Goal: Complete application form: Complete application form

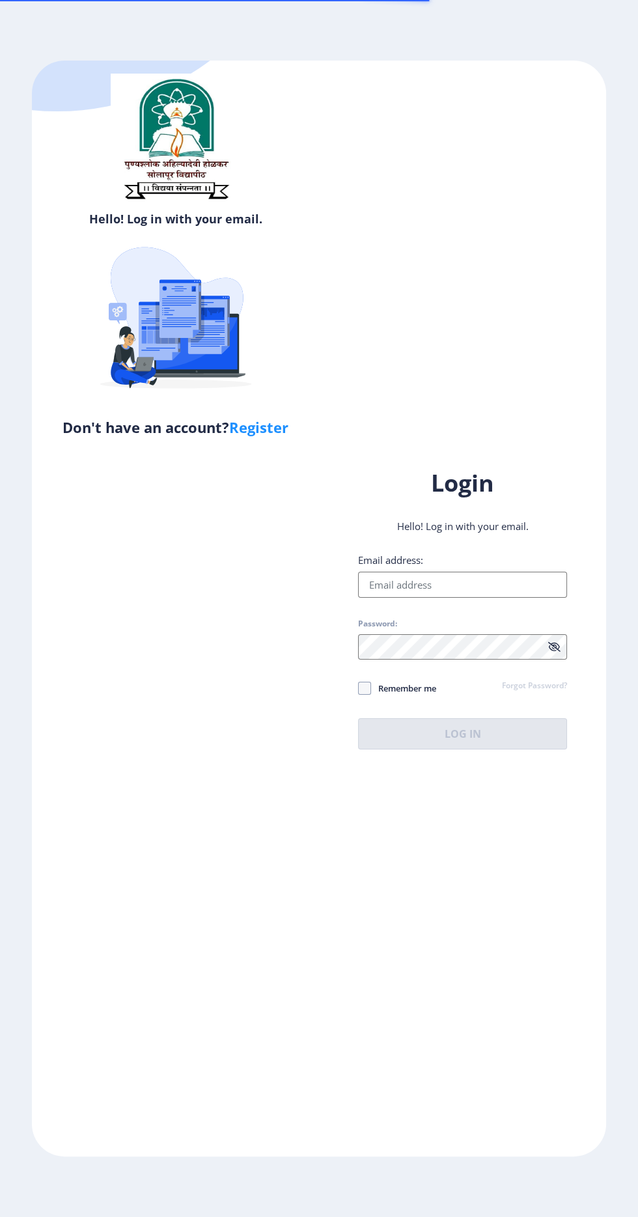
click at [470, 598] on input "Email address:" at bounding box center [462, 585] width 209 height 26
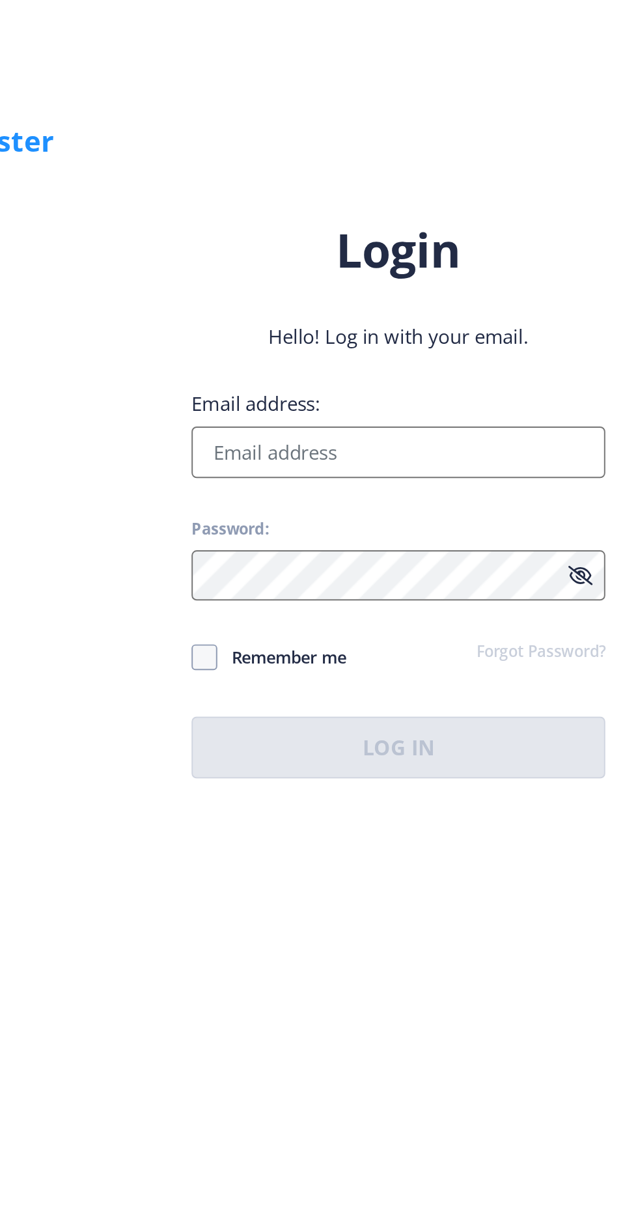
type input "ajaypulujkar@gmail.com"
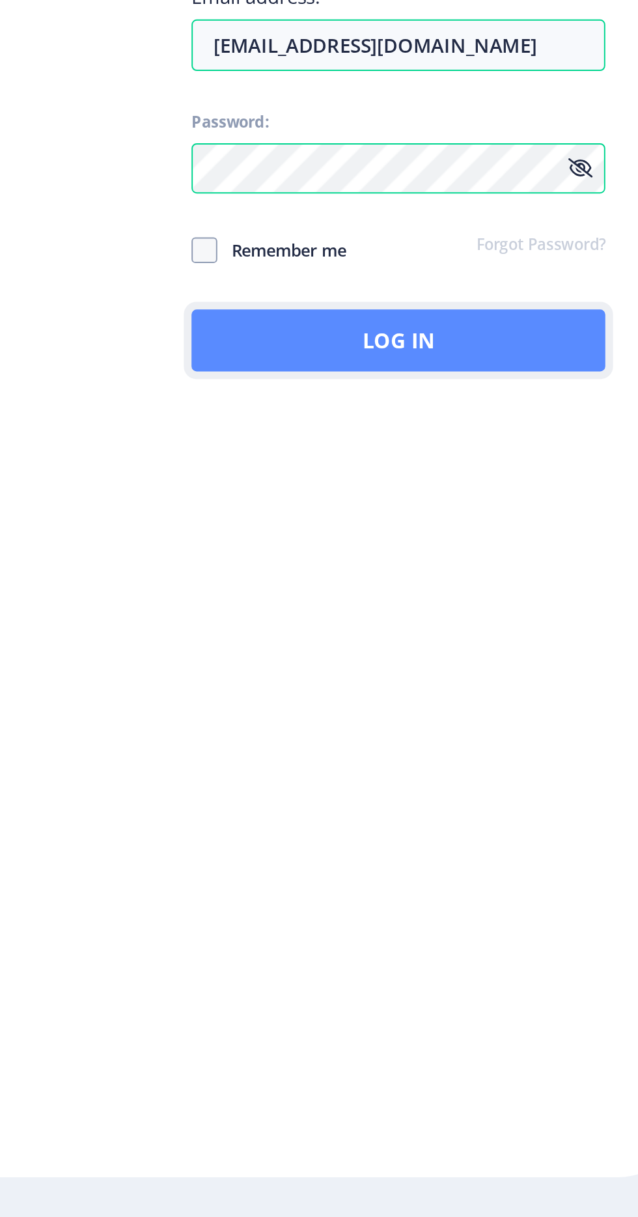
click at [483, 749] on button "Log In" at bounding box center [462, 733] width 209 height 31
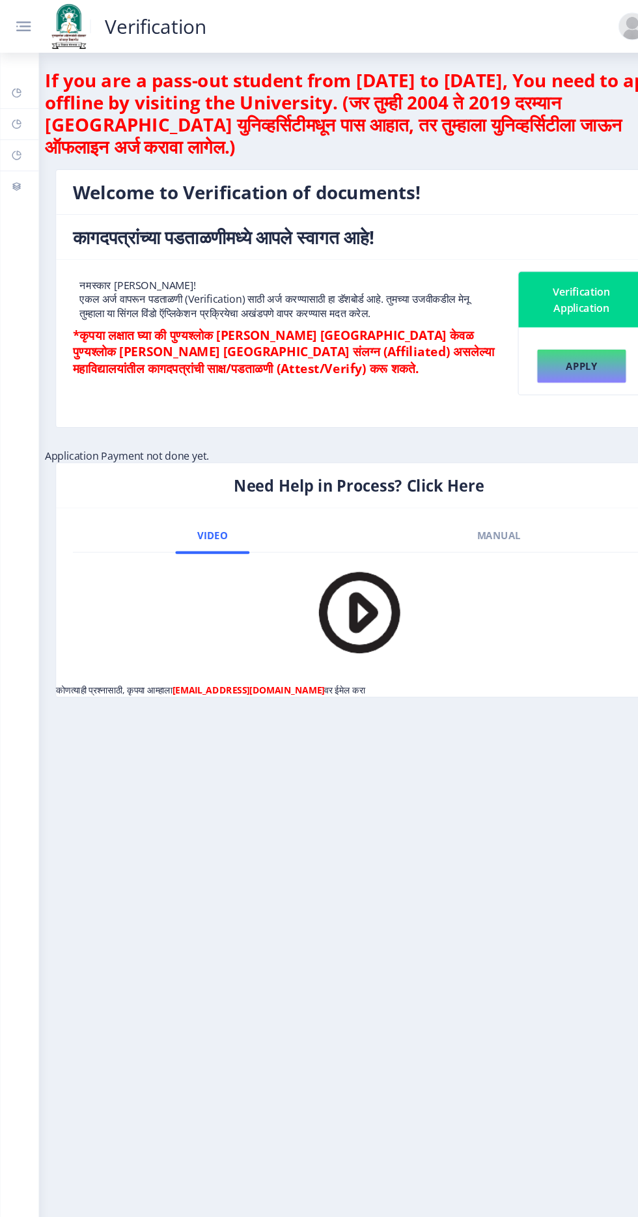
scroll to position [2, 0]
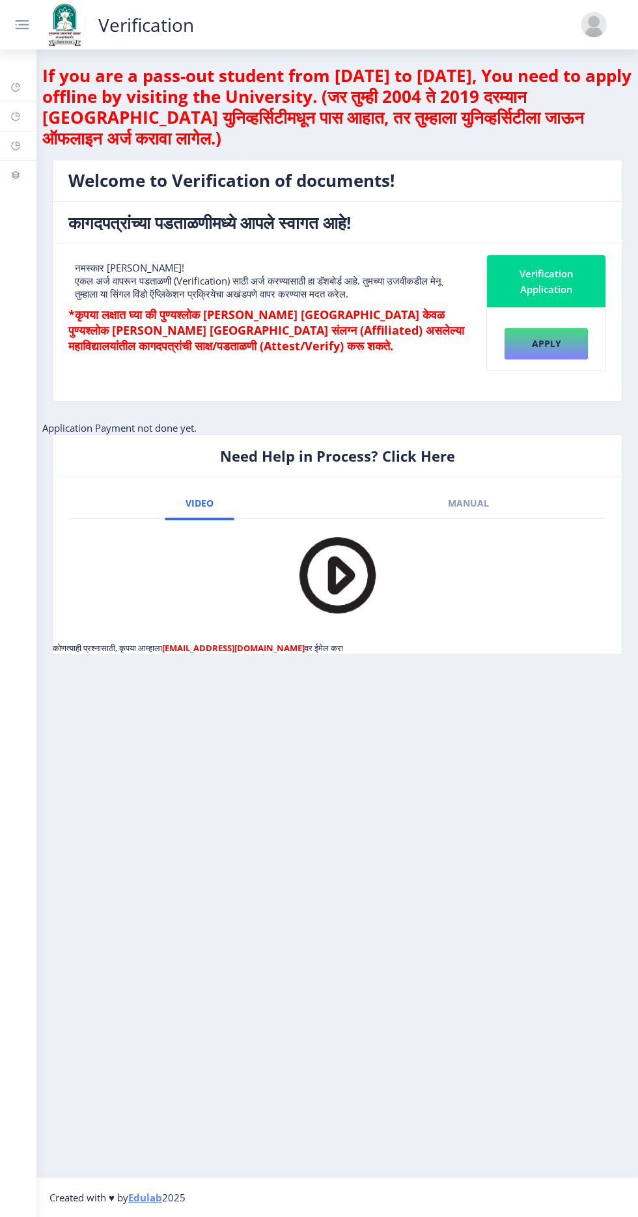
click at [565, 266] on div "Verification Application" at bounding box center [546, 281] width 87 height 31
click at [41, 28] on link at bounding box center [28, 25] width 31 height 19
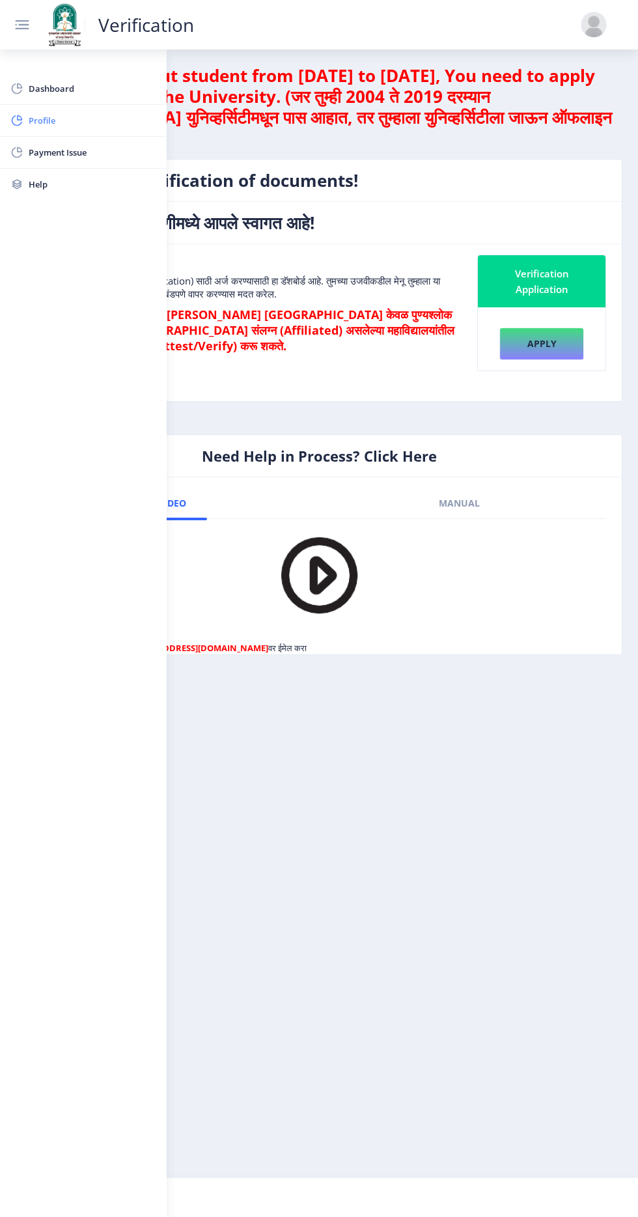
click at [104, 120] on span "Profile" at bounding box center [93, 121] width 128 height 16
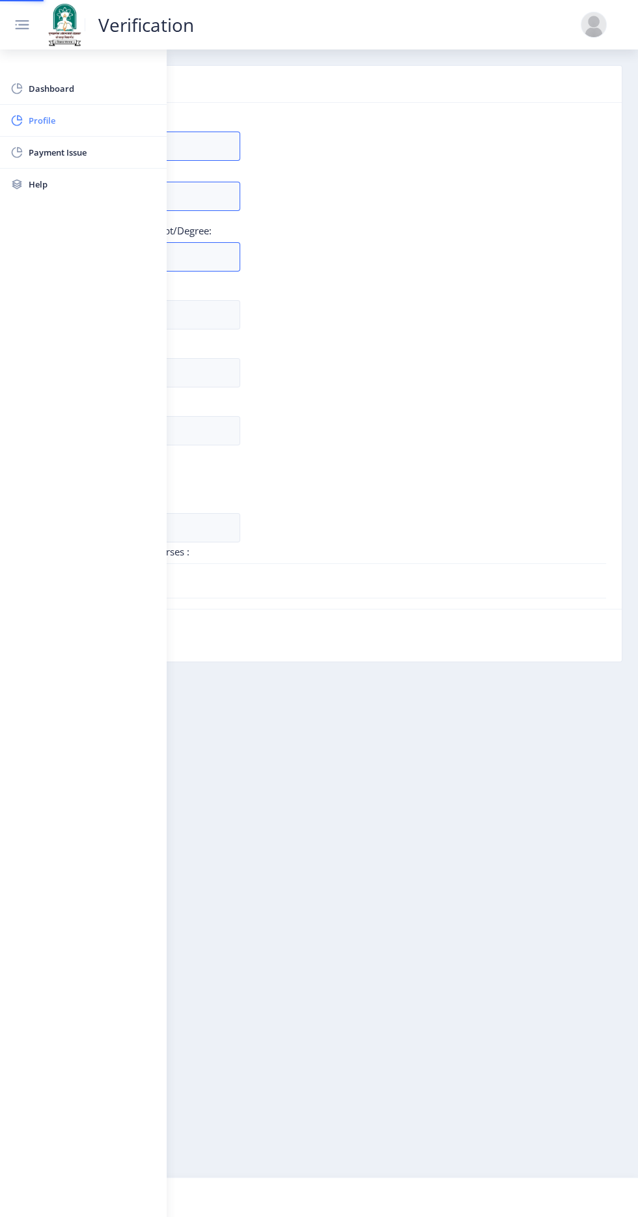
type input "Ajay"
type input "Pulujkar"
type input "[PERSON_NAME]"
type input "ajaypulujkar@gmail.com"
type input "student"
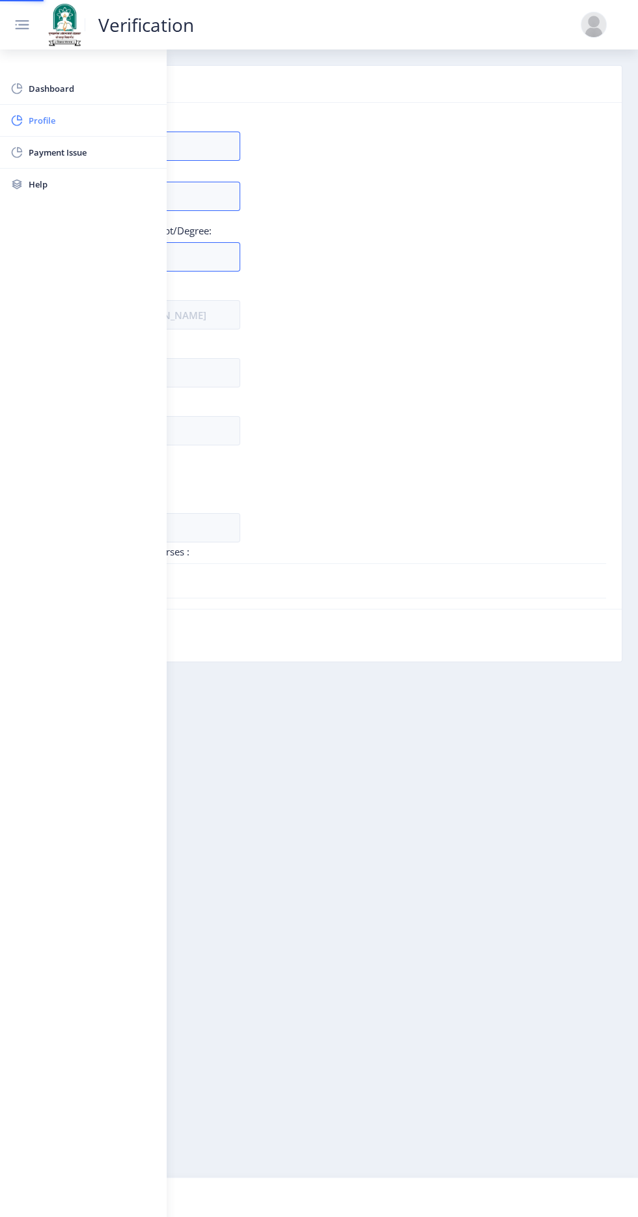
type input "8177923090"
type input "430642145144"
click at [23, 24] on rect at bounding box center [23, 23] width 10 height 1
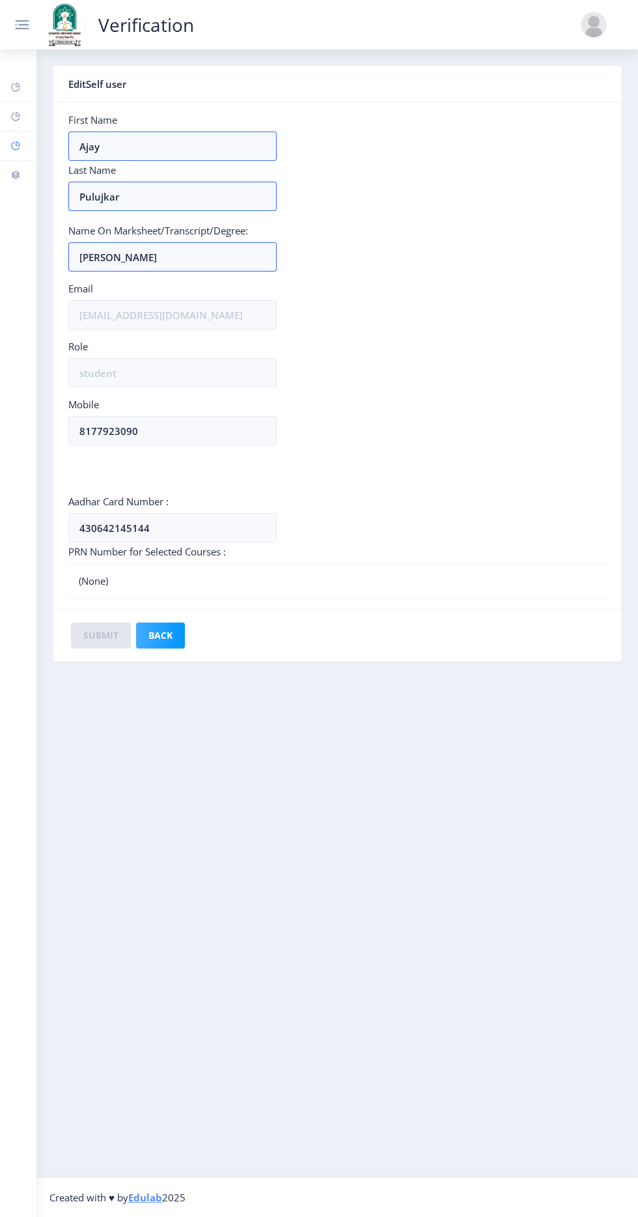
click at [18, 143] on rect at bounding box center [15, 146] width 10 height 10
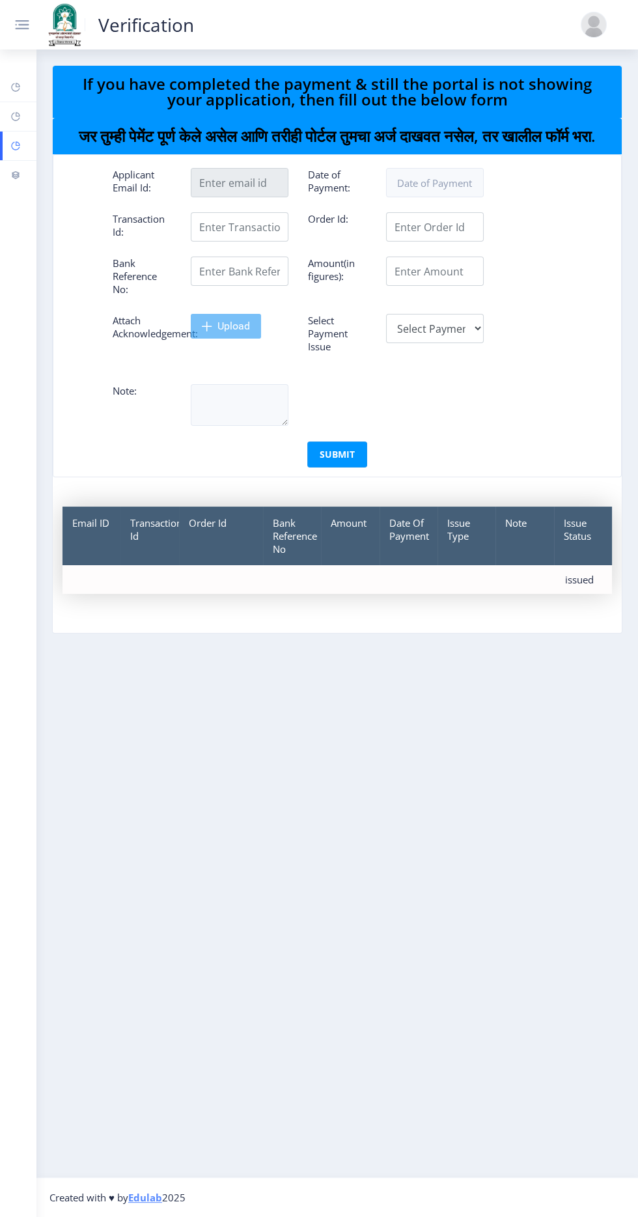
type input "ajaypulujkar@gmail.com"
click at [37, 25] on link at bounding box center [28, 25] width 31 height 19
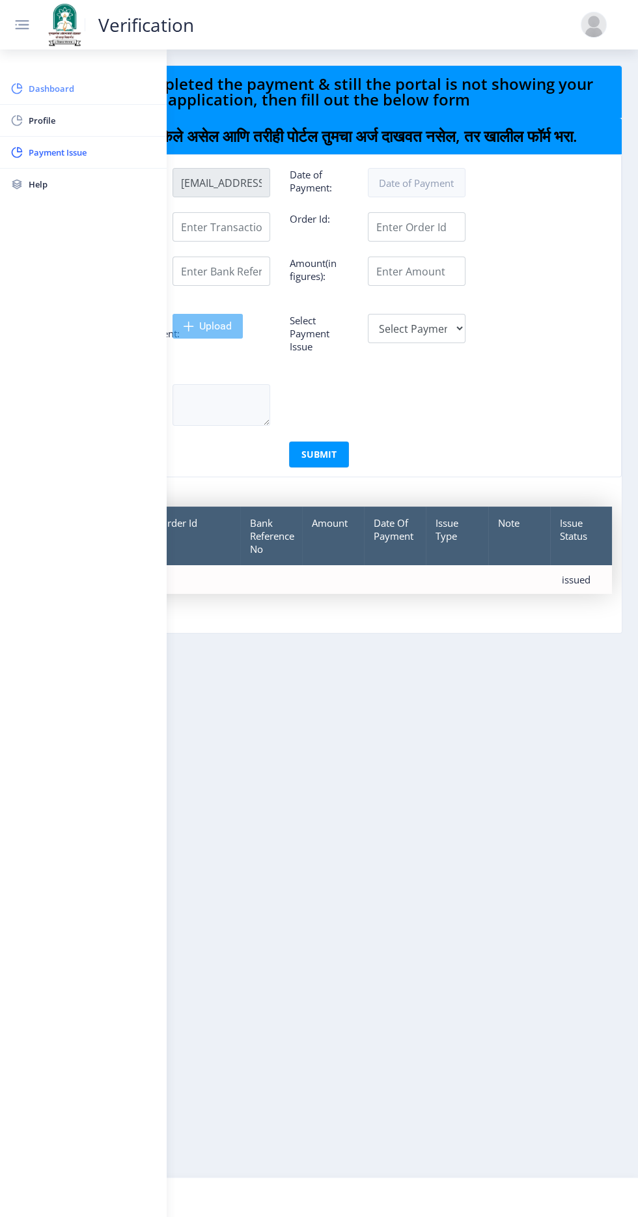
click at [72, 81] on span "Dashboard" at bounding box center [93, 89] width 128 height 16
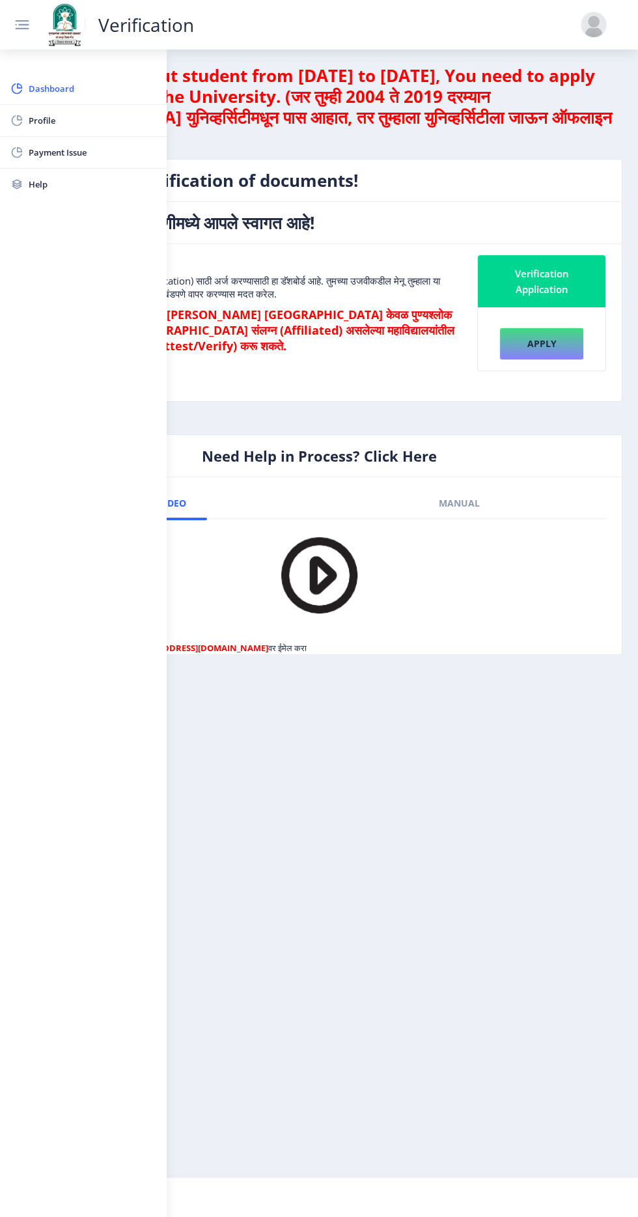
click at [25, 19] on rect at bounding box center [22, 25] width 18 height 18
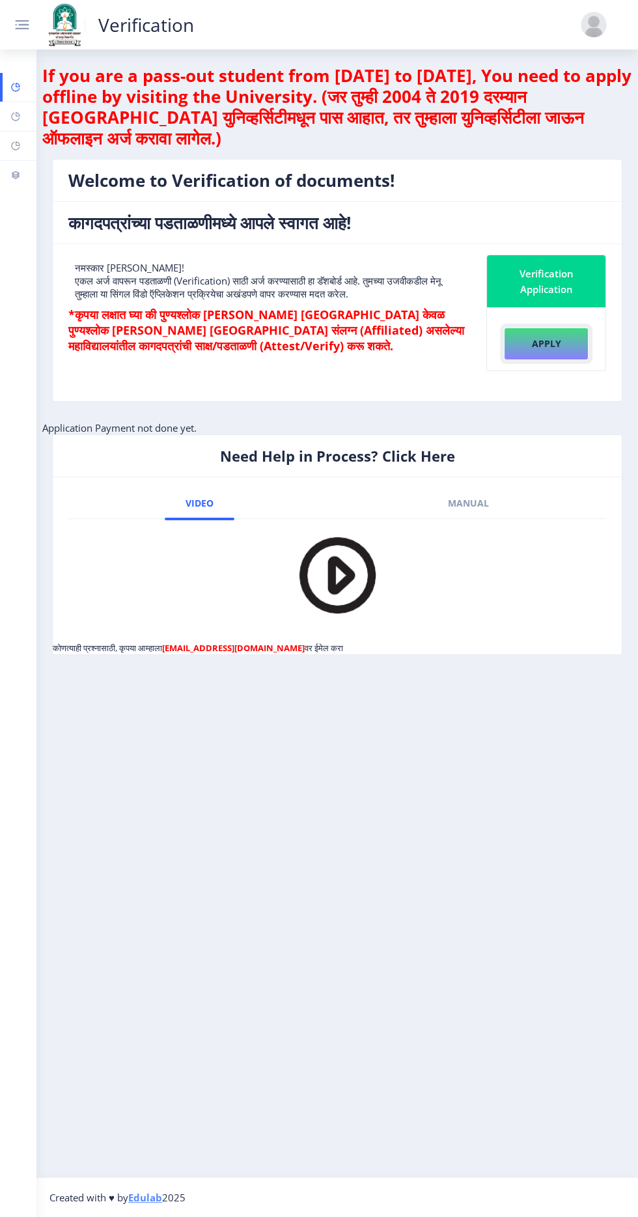
click at [570, 328] on button "Apply" at bounding box center [546, 344] width 85 height 33
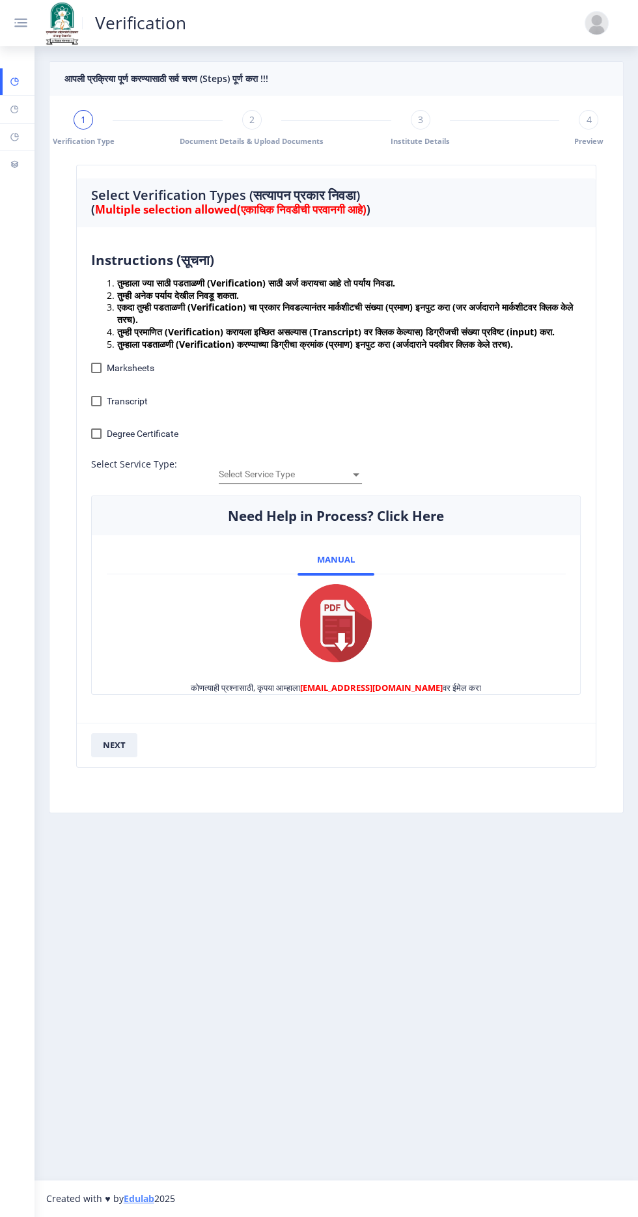
click at [596, 20] on div at bounding box center [597, 23] width 25 height 25
click at [581, 117] on span "Log out" at bounding box center [564, 120] width 78 height 15
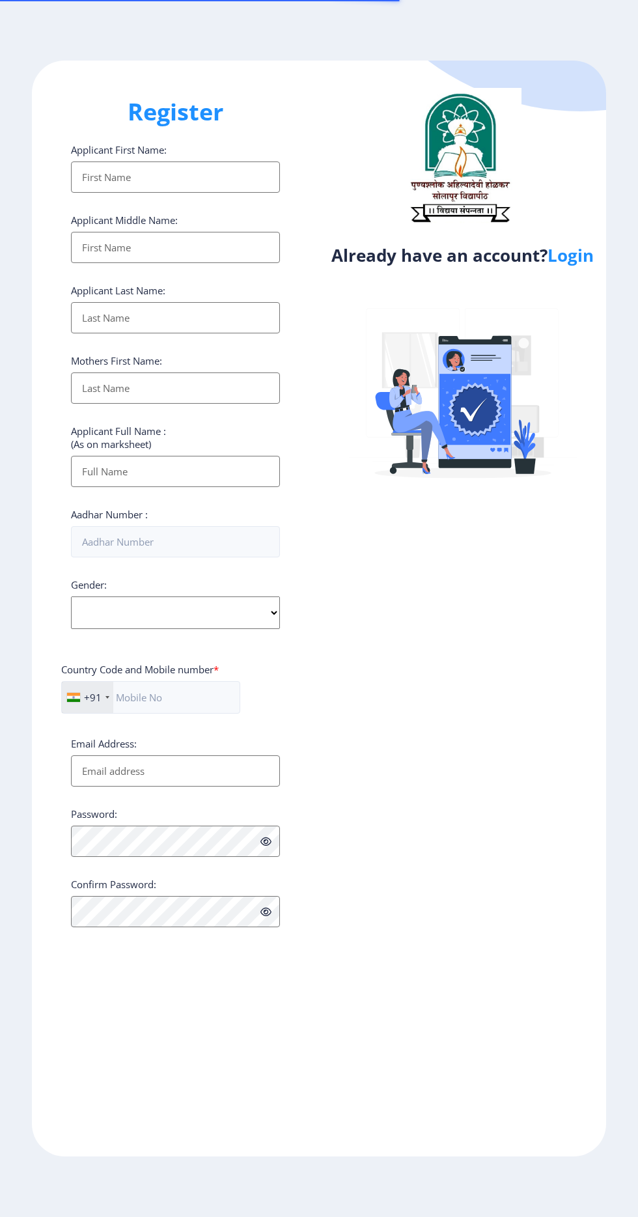
select select
click at [586, 261] on link "Login" at bounding box center [571, 255] width 46 height 23
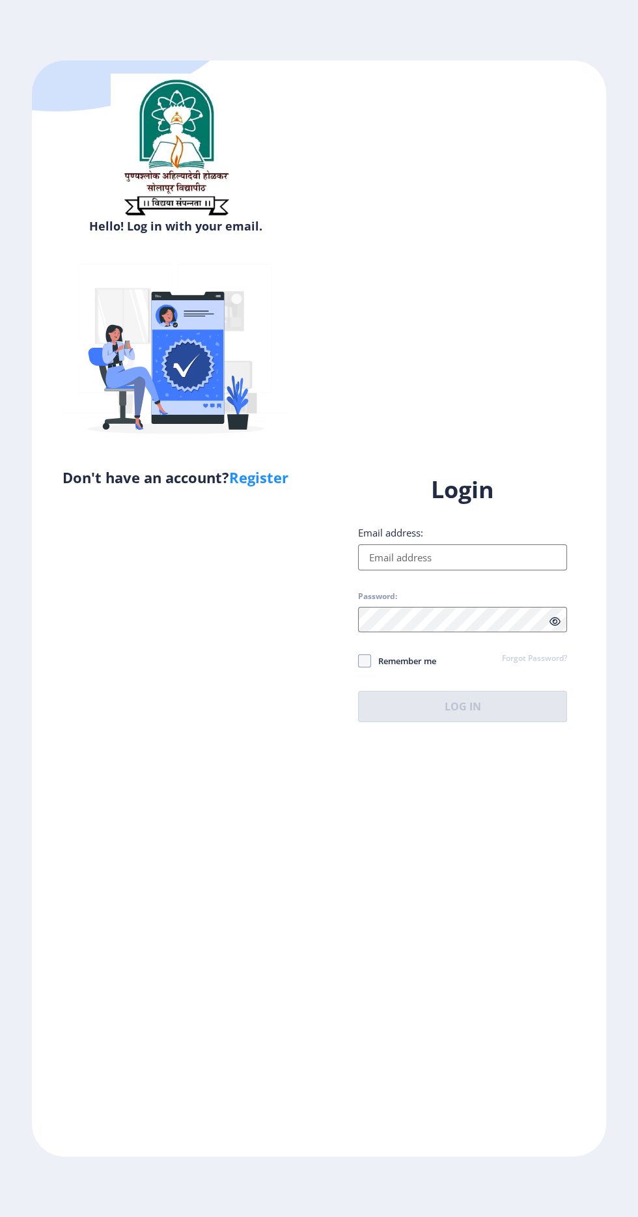
select select
click at [417, 539] on label "Email address:" at bounding box center [390, 532] width 65 height 13
click at [417, 570] on input "Email address:" at bounding box center [462, 557] width 209 height 26
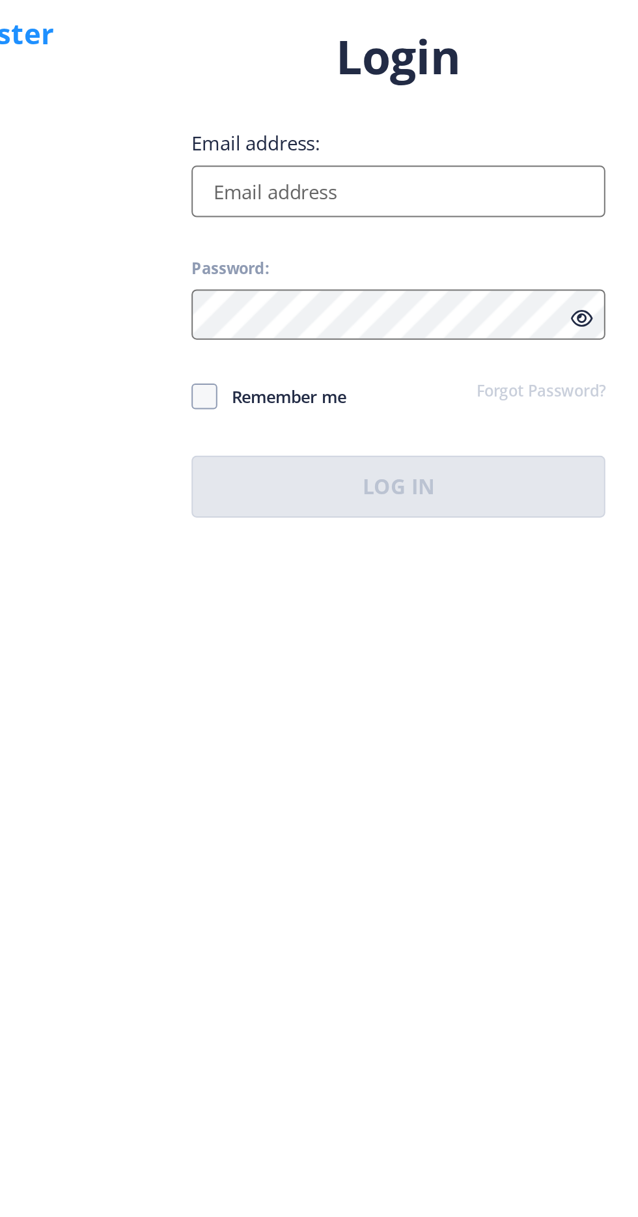
type input "ajaypulujkar@gmail.com"
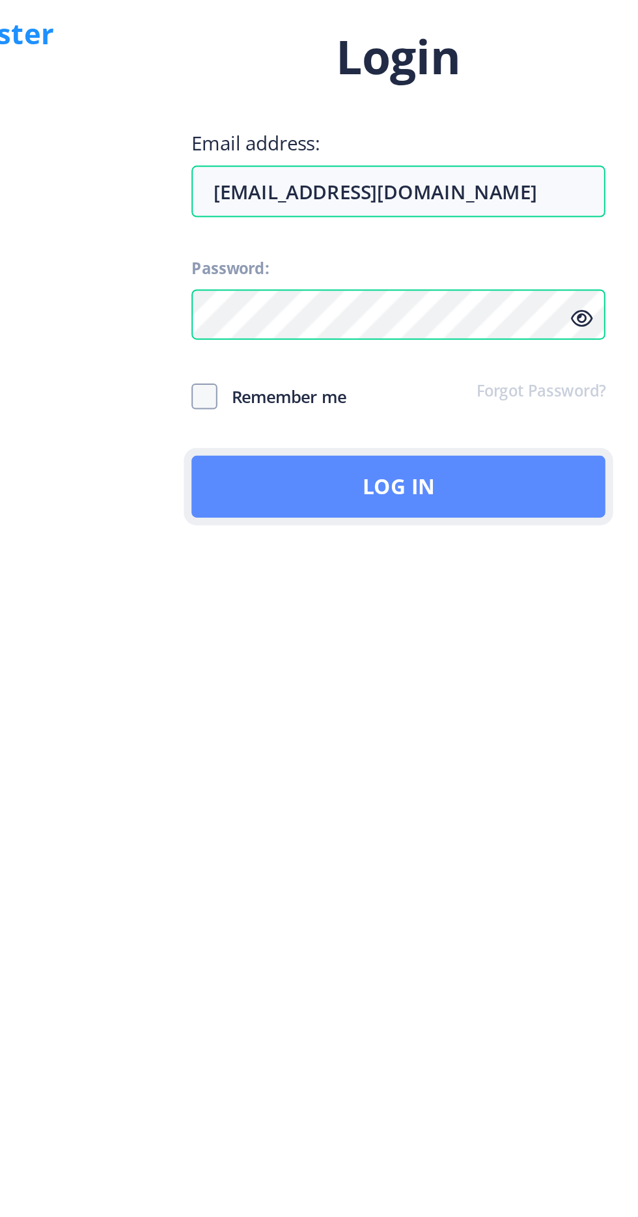
click at [410, 722] on button "Log In" at bounding box center [462, 706] width 209 height 31
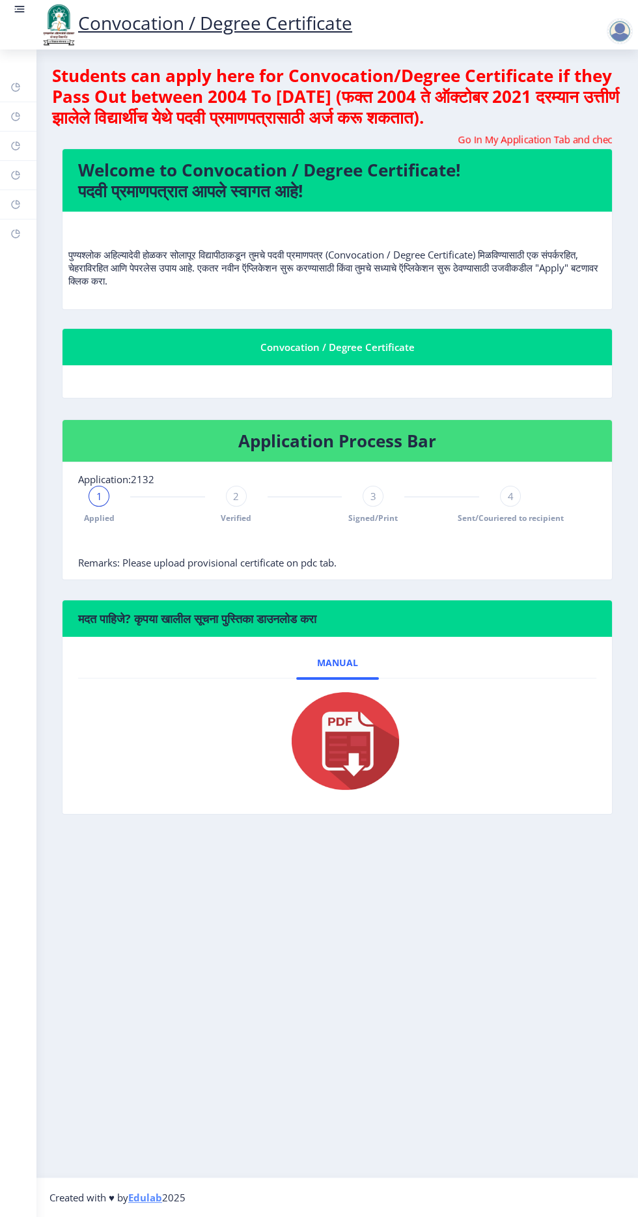
click at [21, 9] on rect at bounding box center [21, 8] width 8 height 1
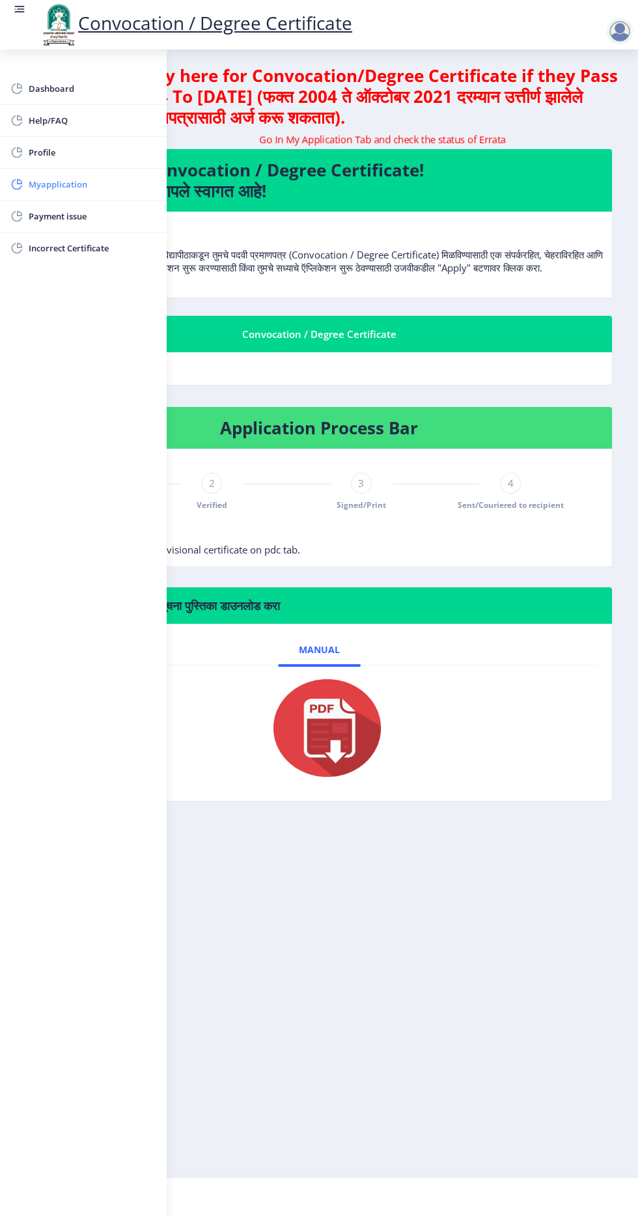
click at [46, 183] on span "Myapplication" at bounding box center [93, 184] width 128 height 16
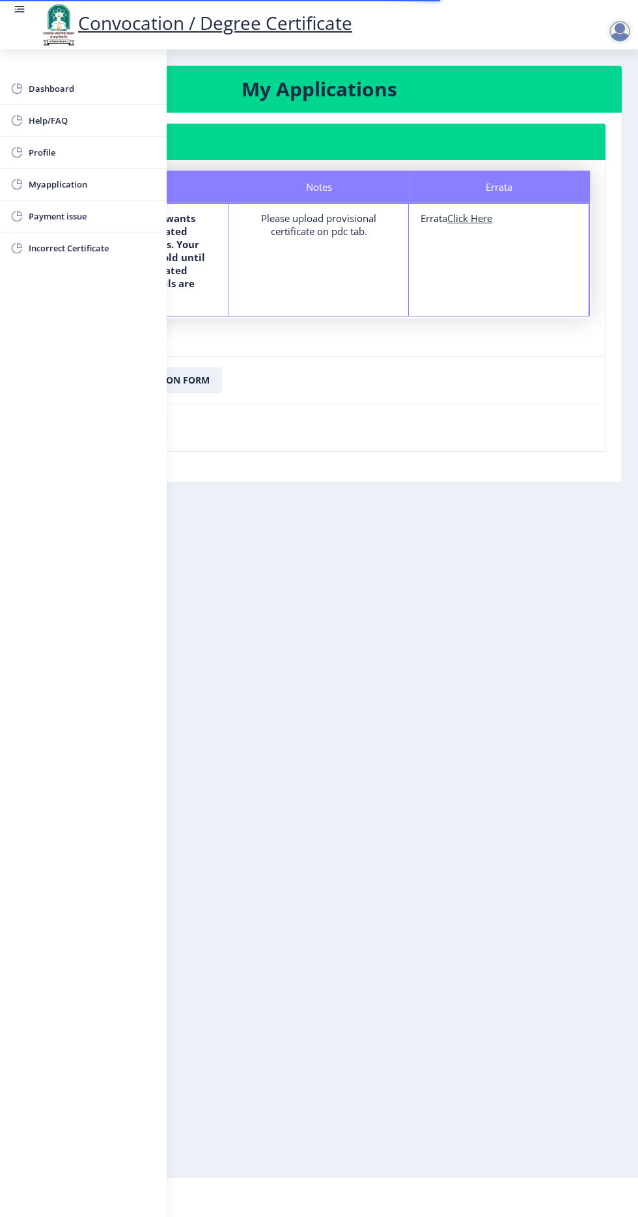
click at [19, 12] on rect at bounding box center [20, 12] width 10 height 1
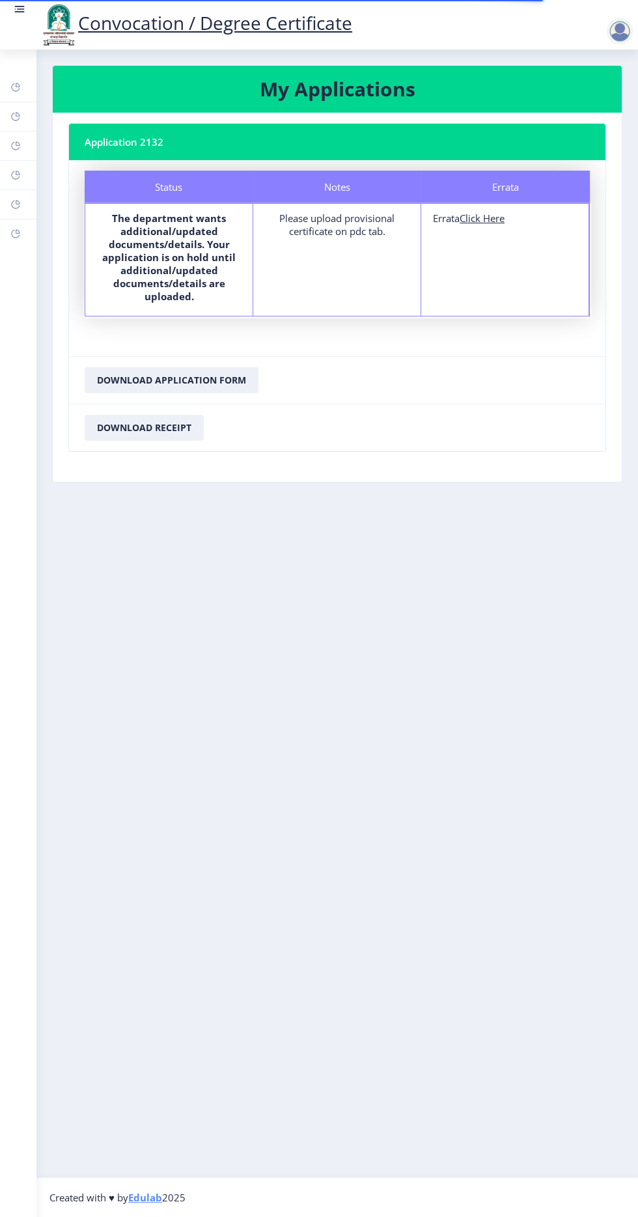
click at [338, 216] on div "Please upload provisional certificate on pdc tab." at bounding box center [337, 225] width 144 height 26
click at [327, 218] on div "Please upload provisional certificate on pdc tab." at bounding box center [337, 225] width 144 height 26
click at [367, 234] on div "Please upload provisional certificate on pdc tab." at bounding box center [337, 225] width 144 height 26
click at [298, 570] on nb-layout-column "My Applications Application 2132 Status Notes Errata Status The department want…" at bounding box center [337, 613] width 602 height 1128
click at [496, 216] on u "Click Here" at bounding box center [482, 218] width 45 height 13
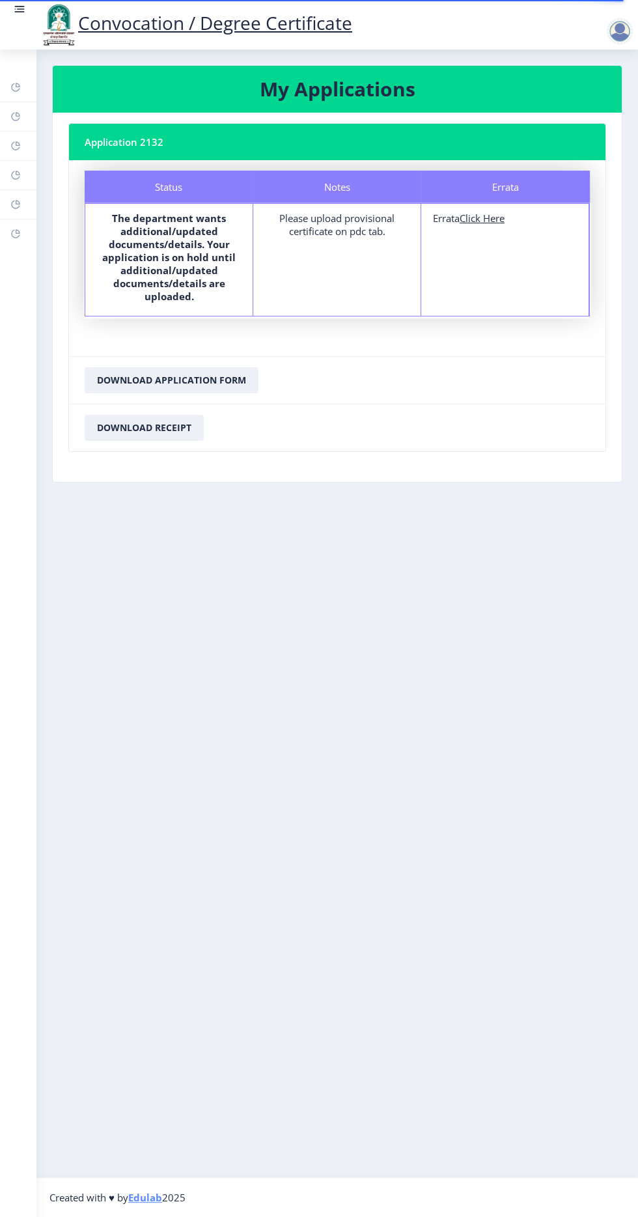
select select
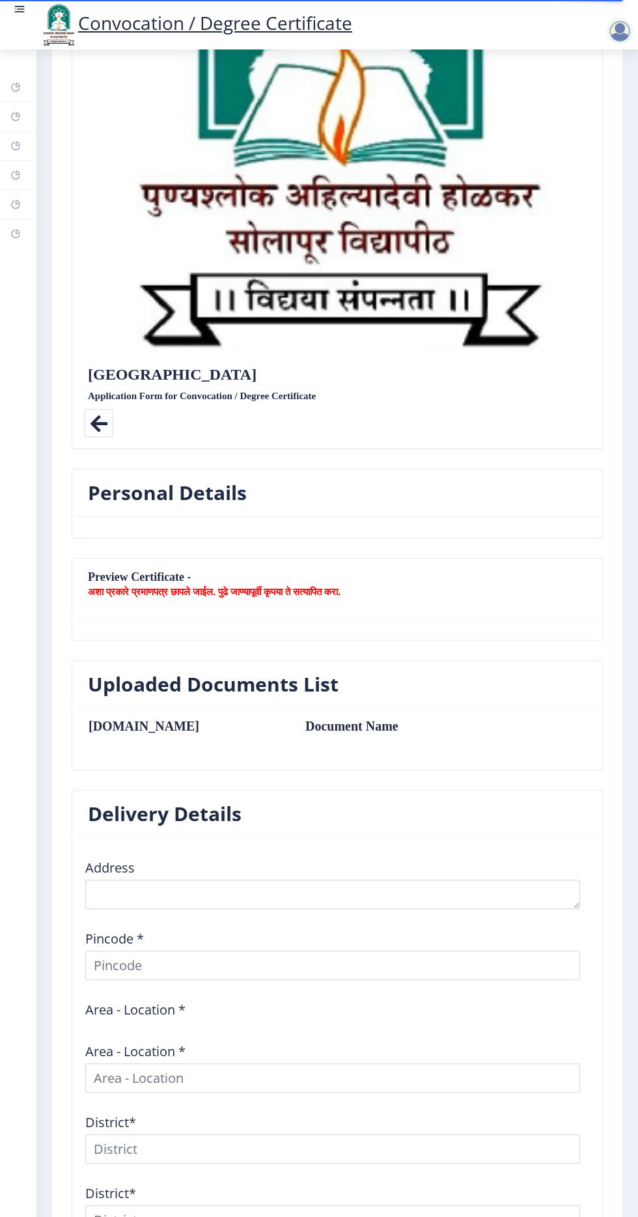
scroll to position [539, 0]
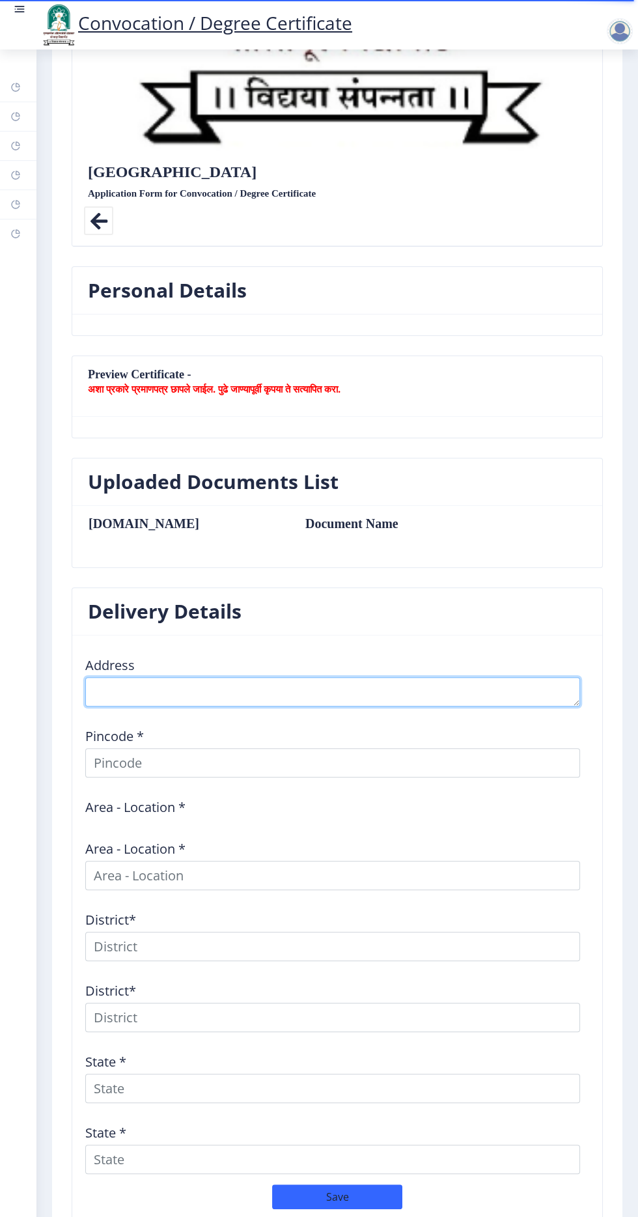
click at [109, 686] on textarea at bounding box center [332, 691] width 495 height 29
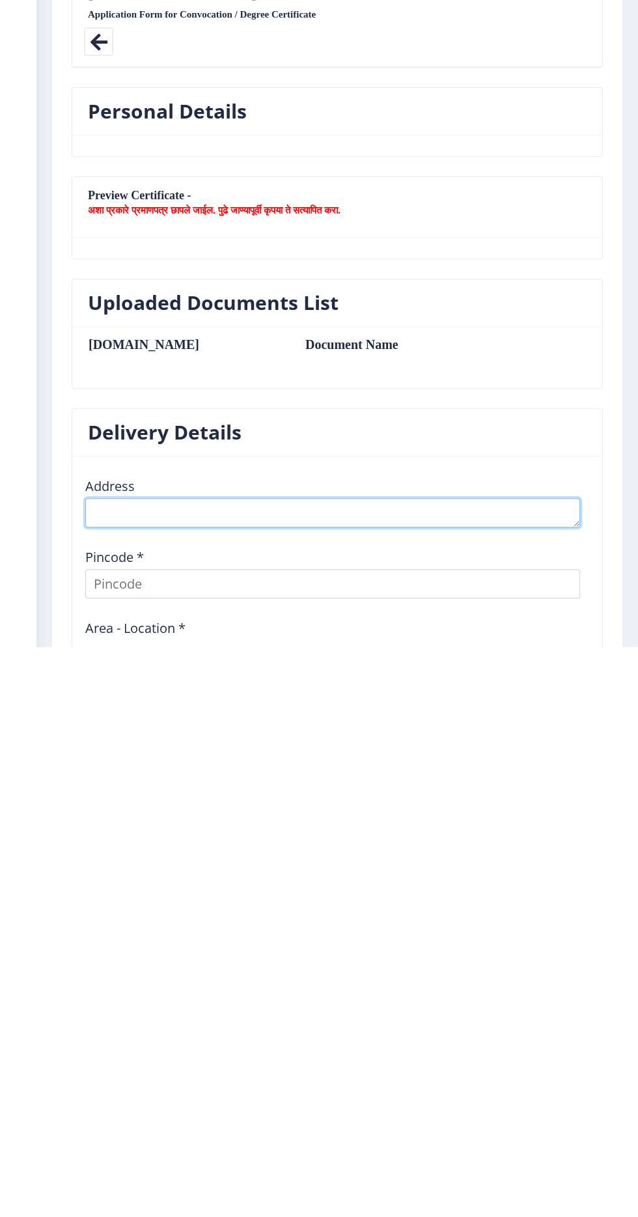
scroll to position [231, 0]
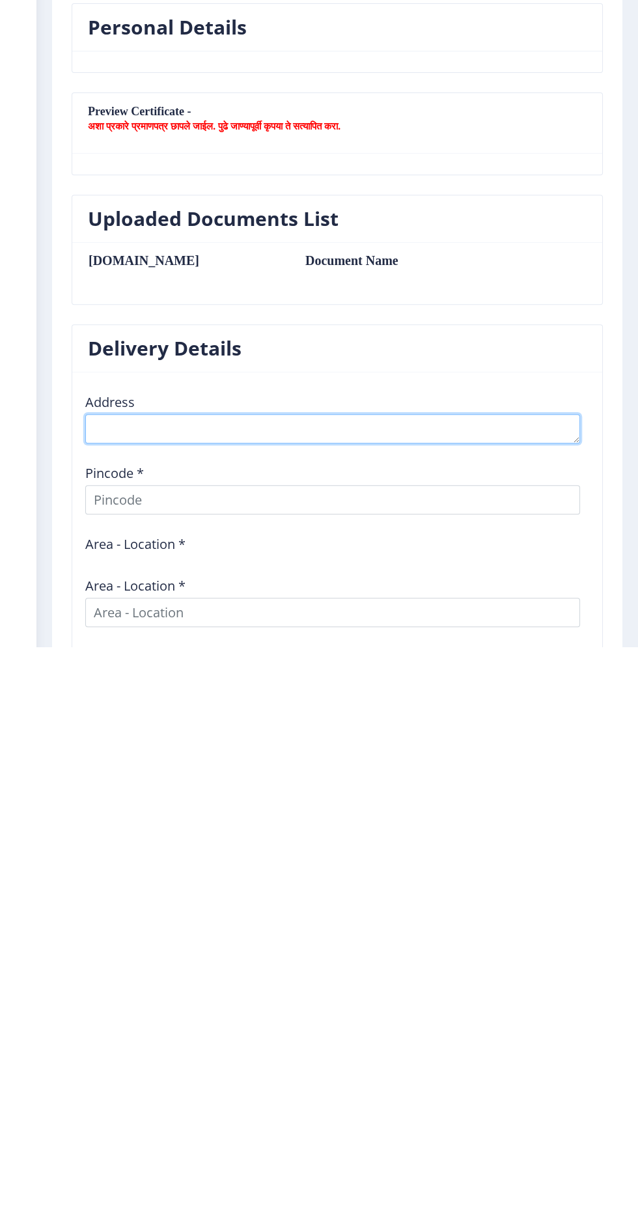
click at [126, 1000] on textarea at bounding box center [332, 999] width 495 height 29
type textarea "At Post. Patkul Ta. Mohol Dist. [GEOGRAPHIC_DATA]"
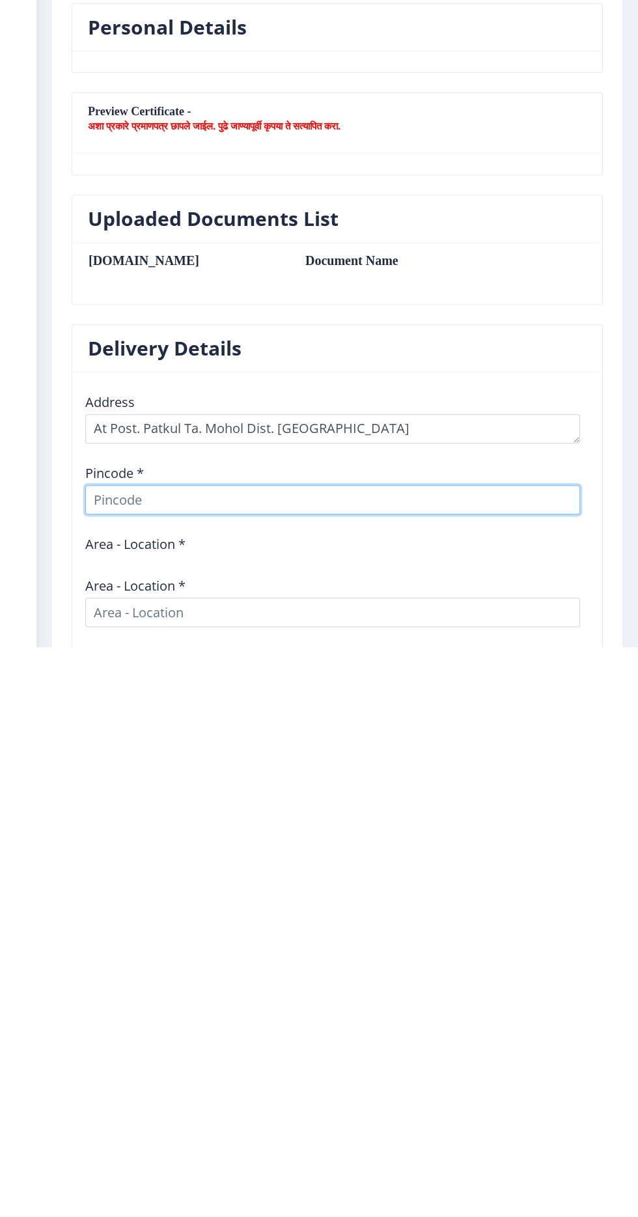
click at [126, 1071] on input at bounding box center [332, 1070] width 495 height 29
type input "413248"
select select
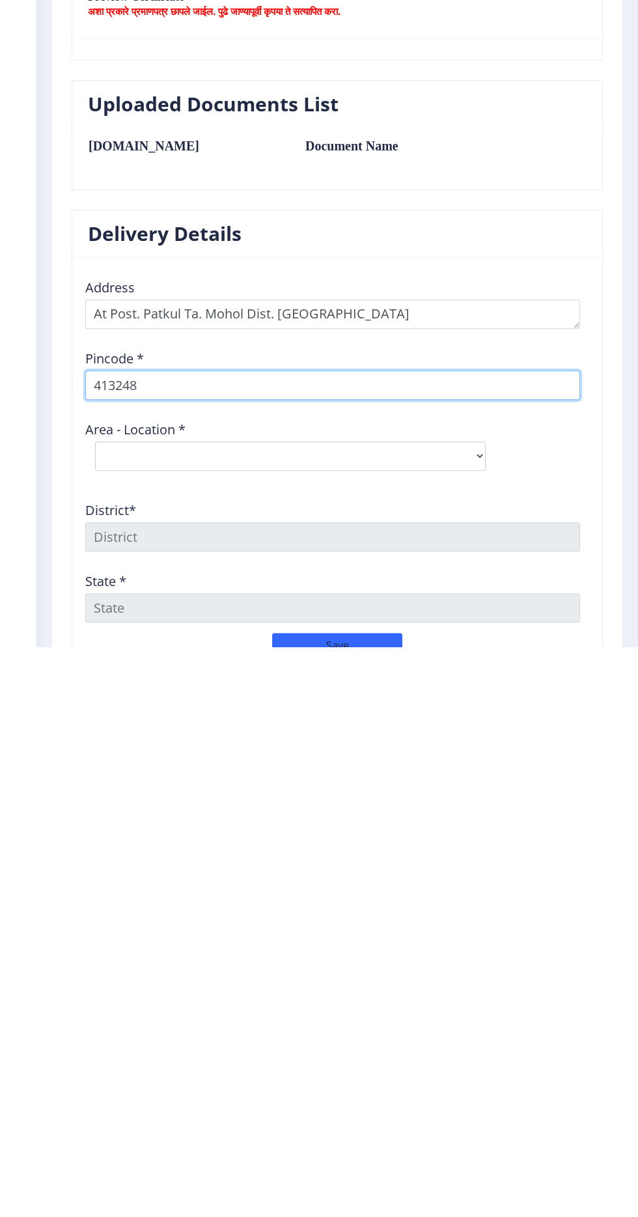
scroll to position [389, 0]
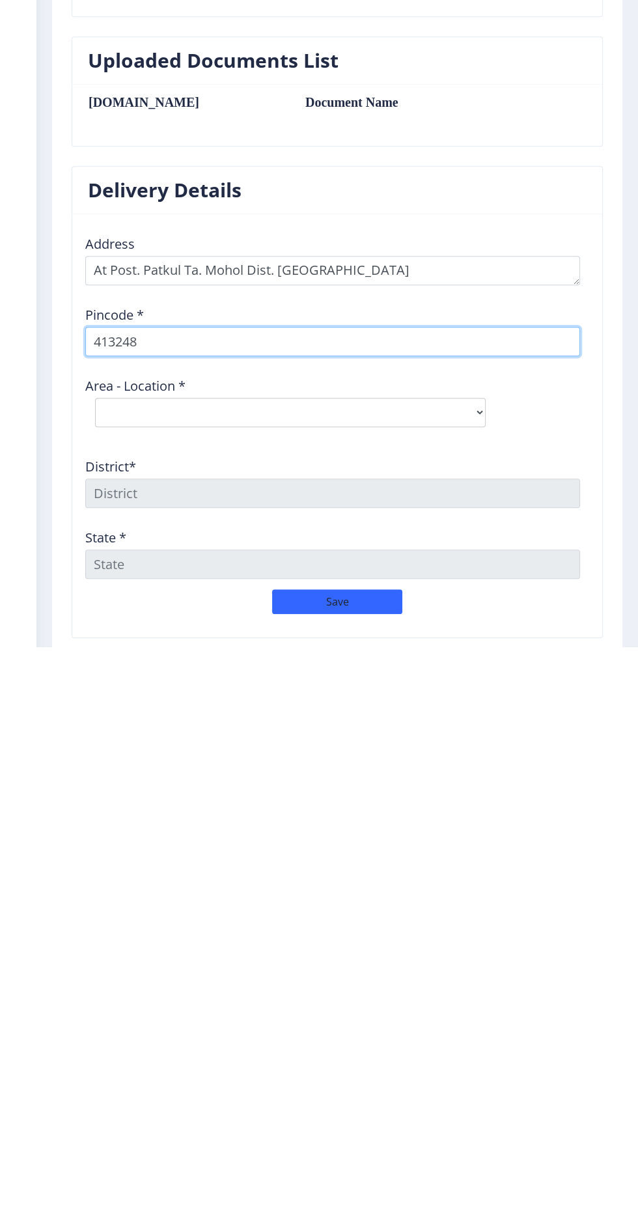
type input "413248"
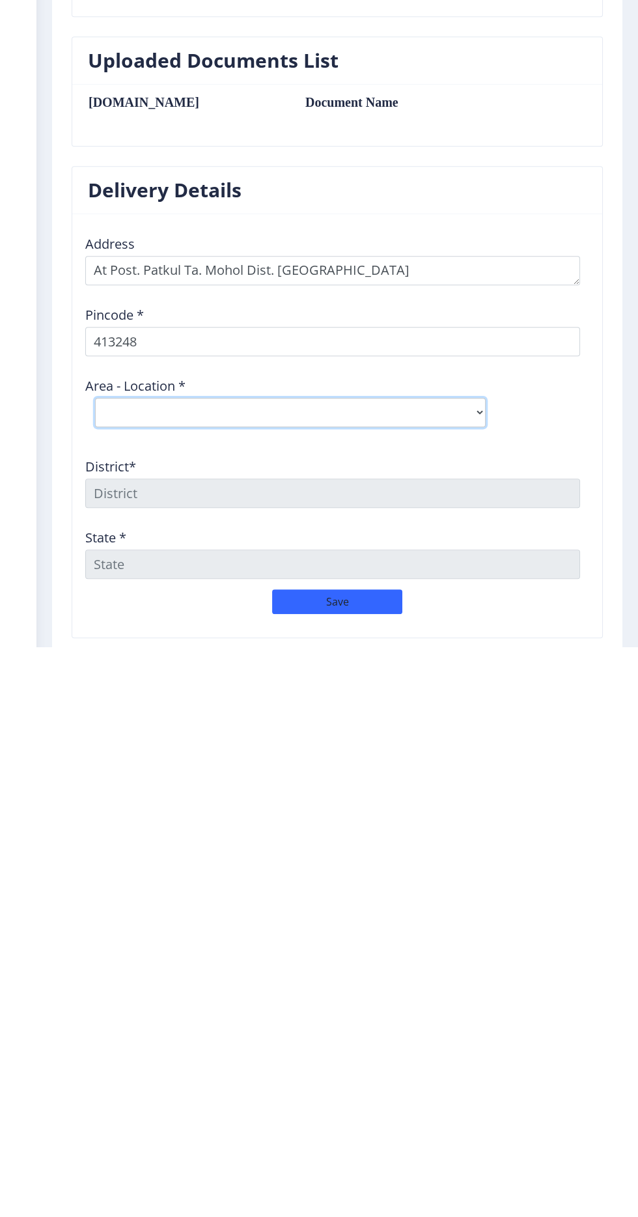
click at [120, 991] on select "Select Area Location [GEOGRAPHIC_DATA] B.O Konheri B.O Patkul B.O Pennur S.O Po…" at bounding box center [290, 982] width 391 height 29
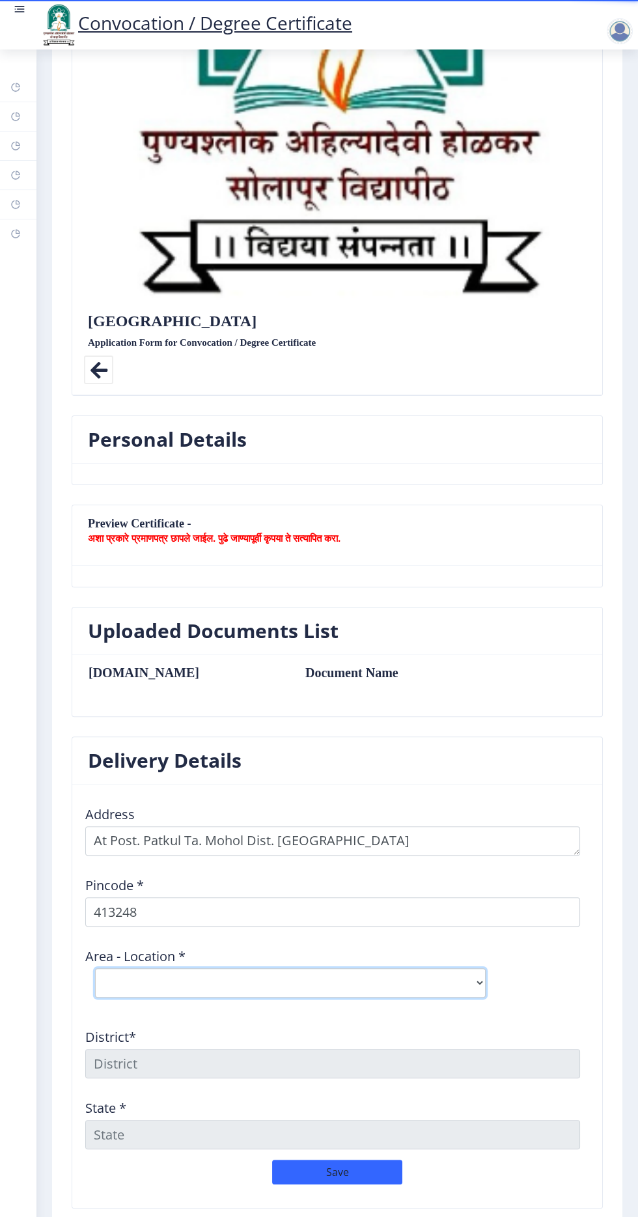
scroll to position [365, 0]
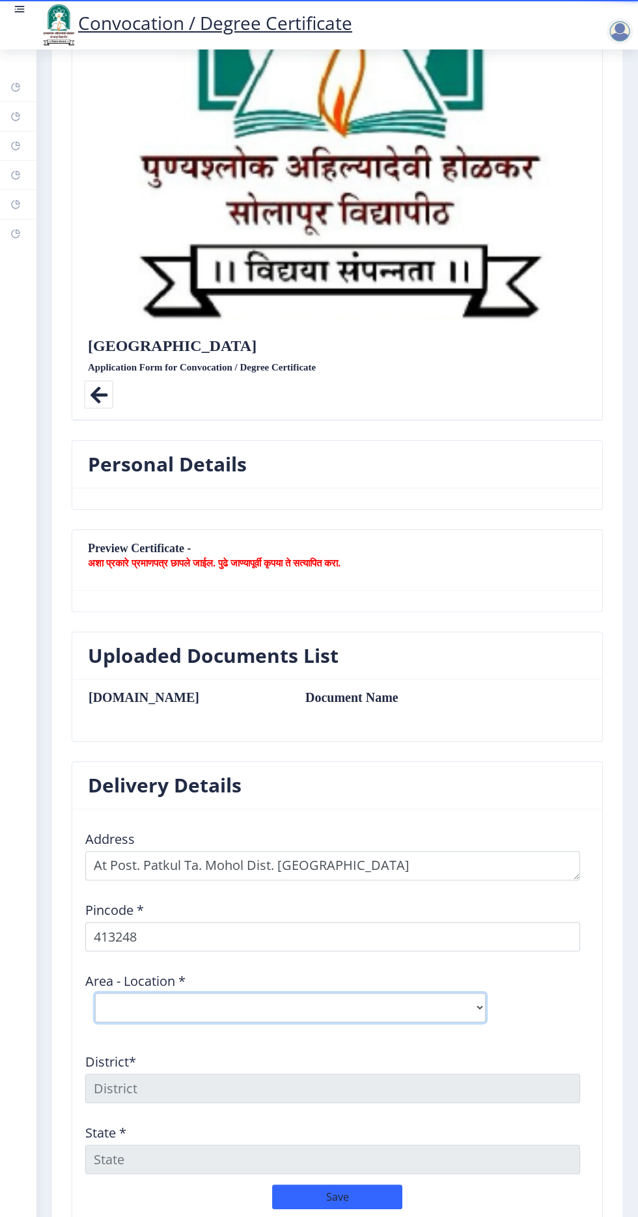
select select "3: Object"
type input "SOLAPUR"
type input "[GEOGRAPHIC_DATA]"
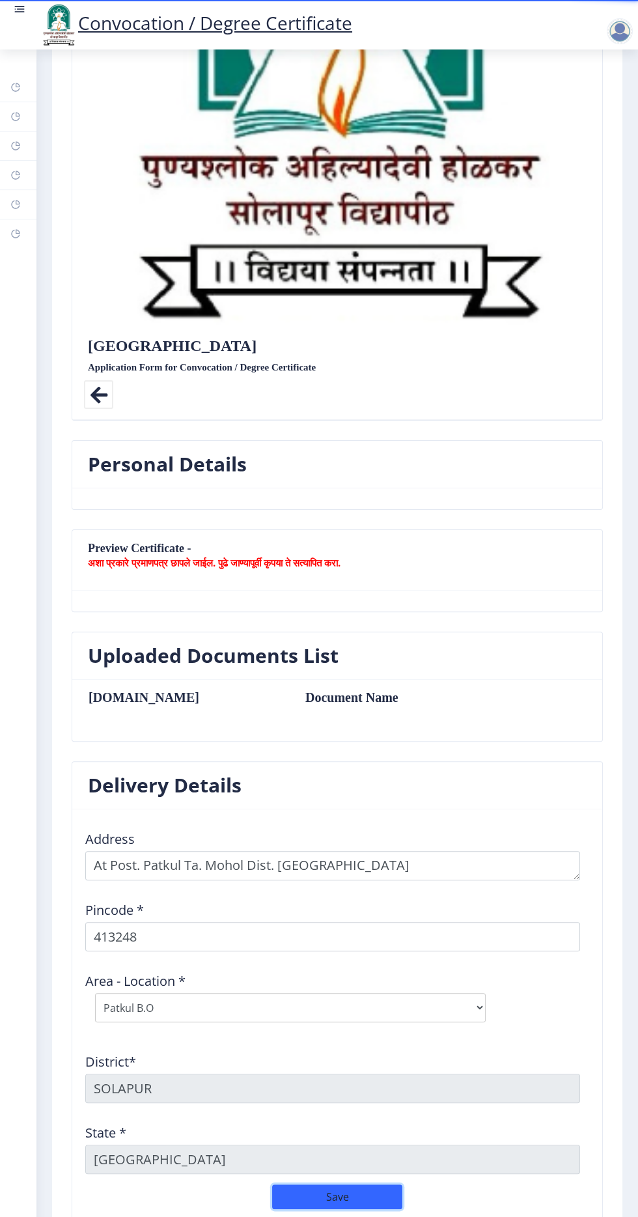
click at [311, 1196] on button "Save" at bounding box center [337, 1196] width 130 height 25
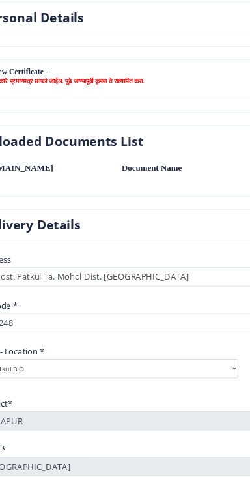
scroll to position [0, 0]
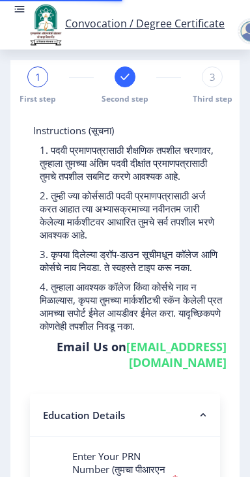
scroll to position [46, 0]
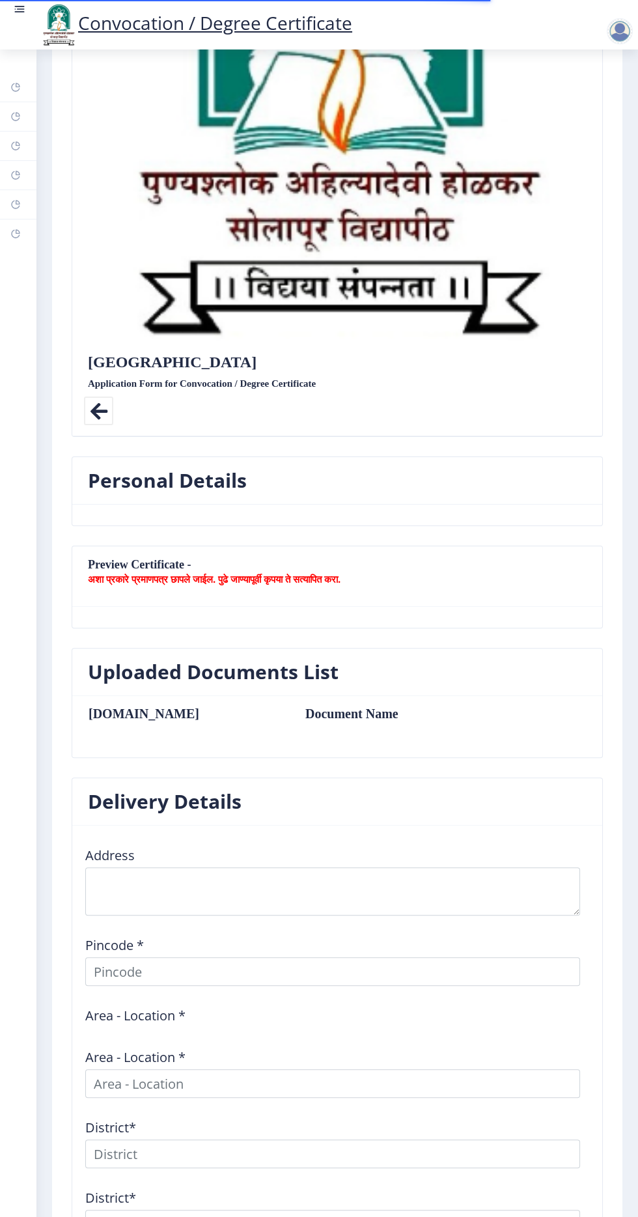
scroll to position [553, 0]
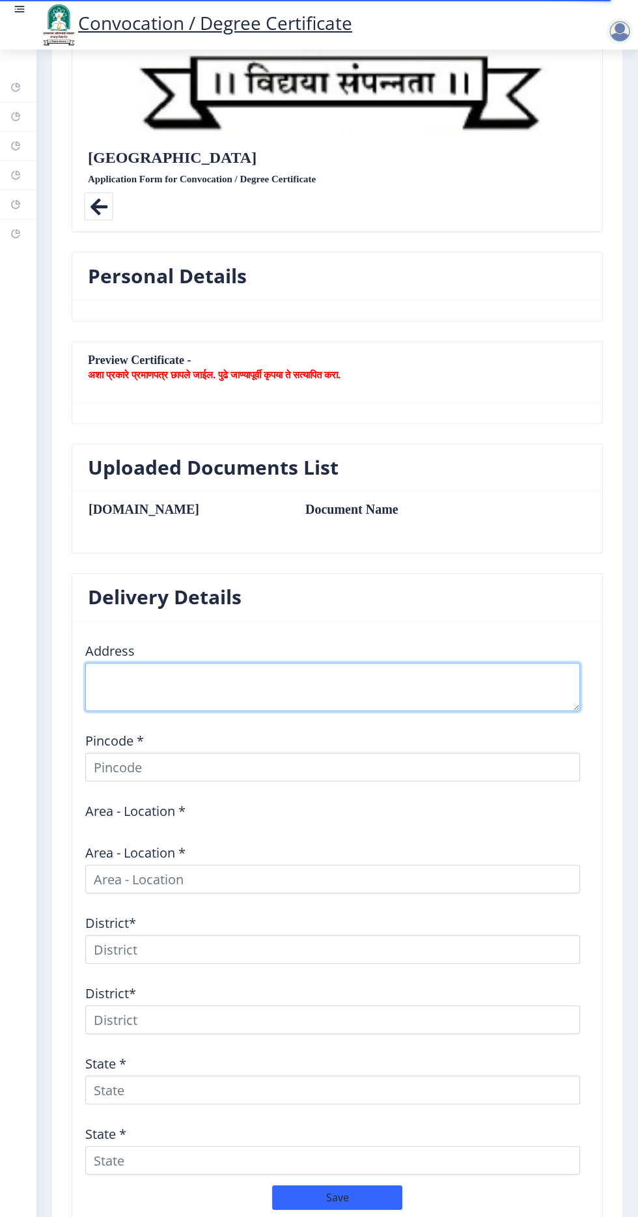
click at [118, 663] on textarea at bounding box center [332, 687] width 495 height 48
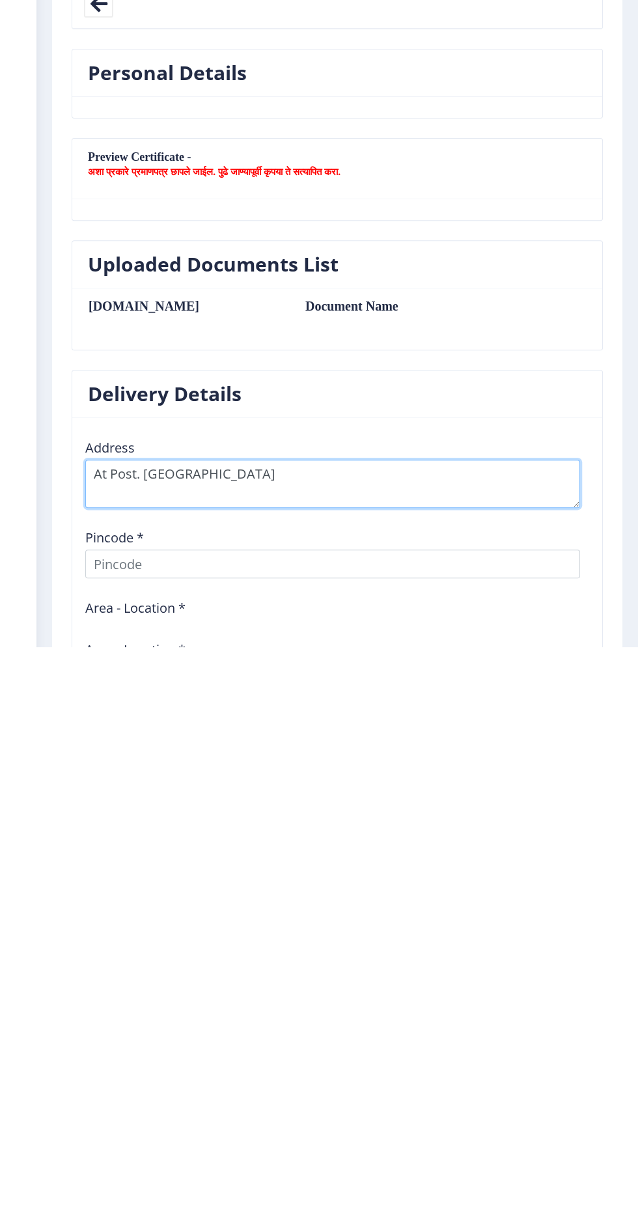
scroll to position [189, 0]
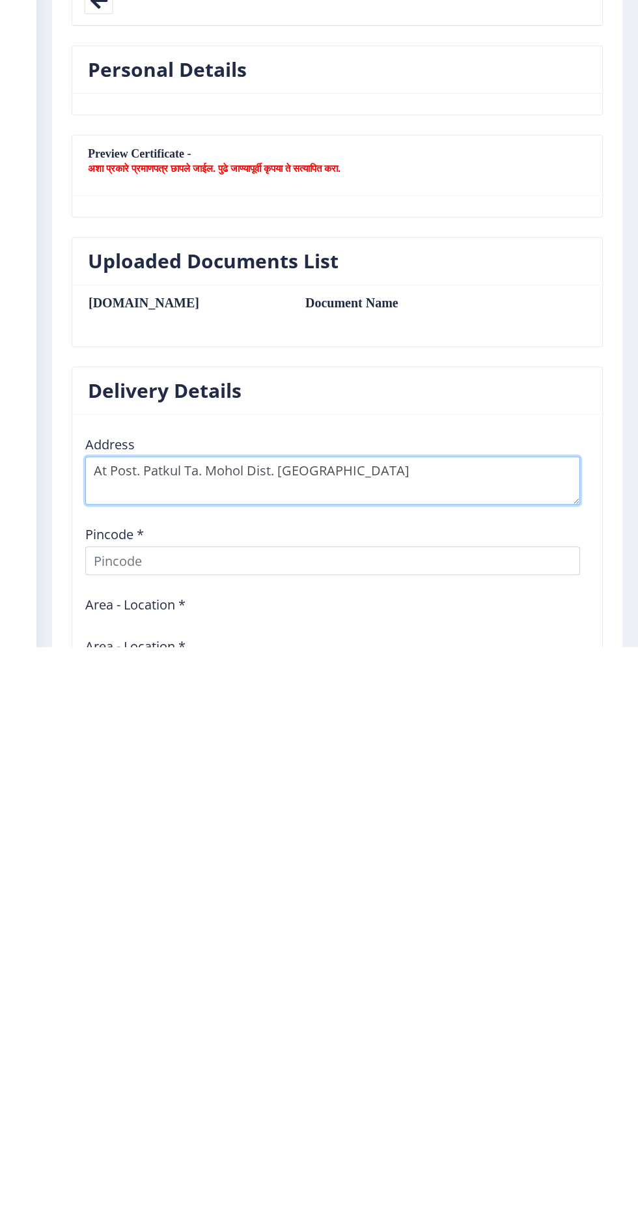
type textarea "At Post. Patkul Ta. Mohol Dist. [GEOGRAPHIC_DATA]"
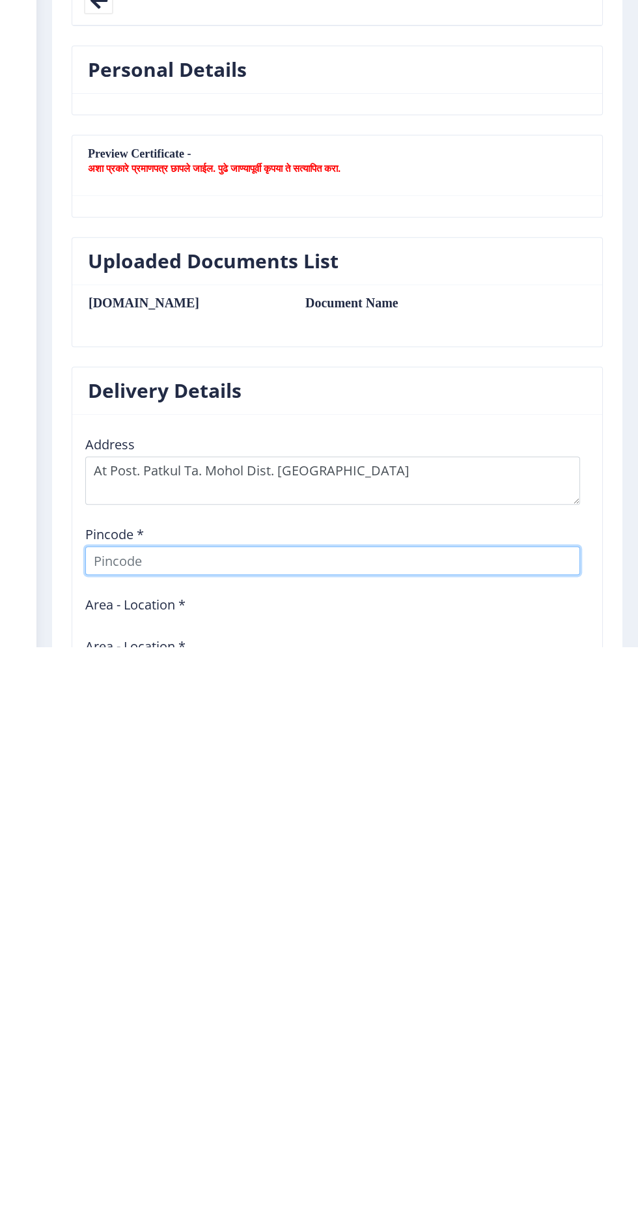
click at [266, 1117] on input at bounding box center [332, 1131] width 495 height 29
type input "413248"
select select
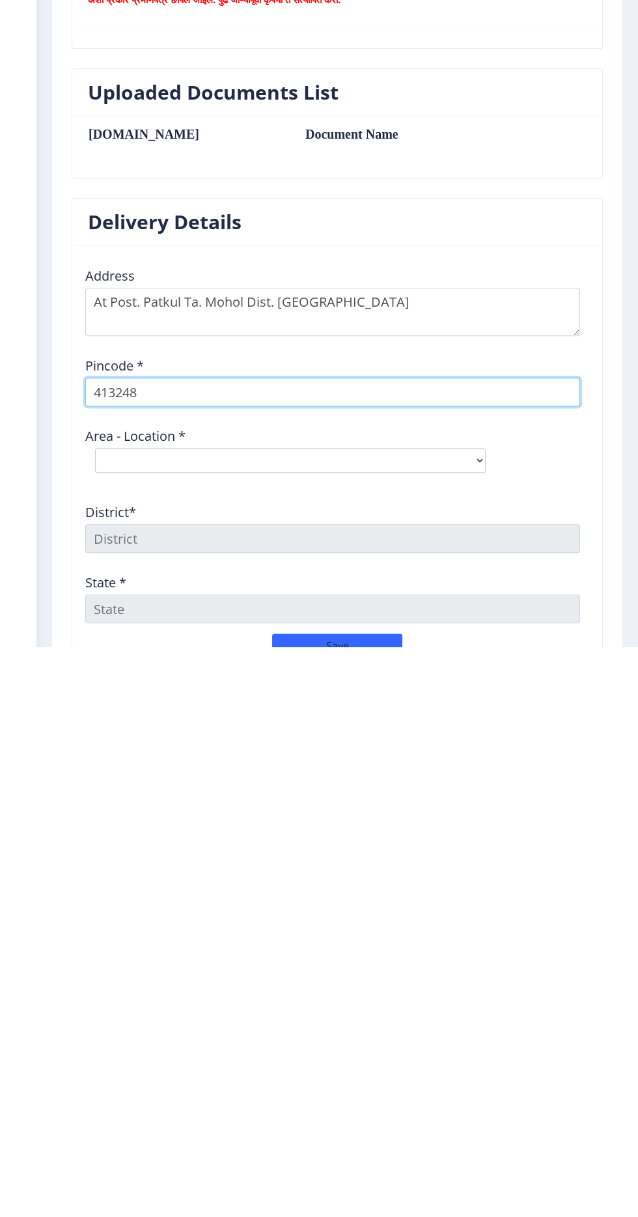
scroll to position [401, 0]
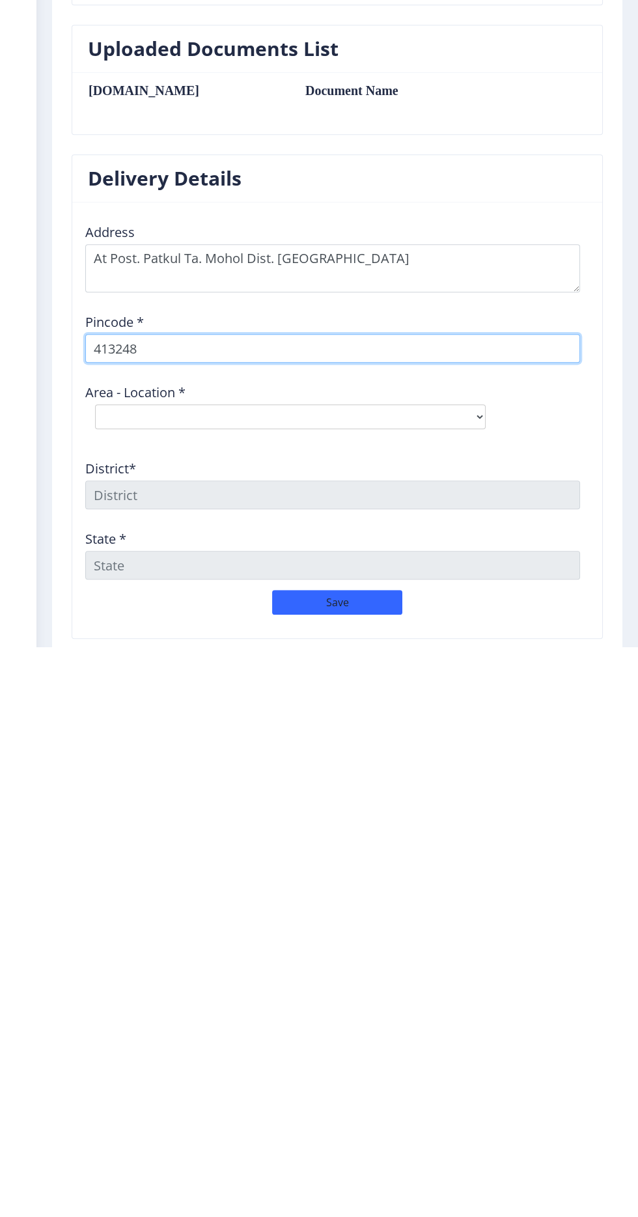
type input "413248"
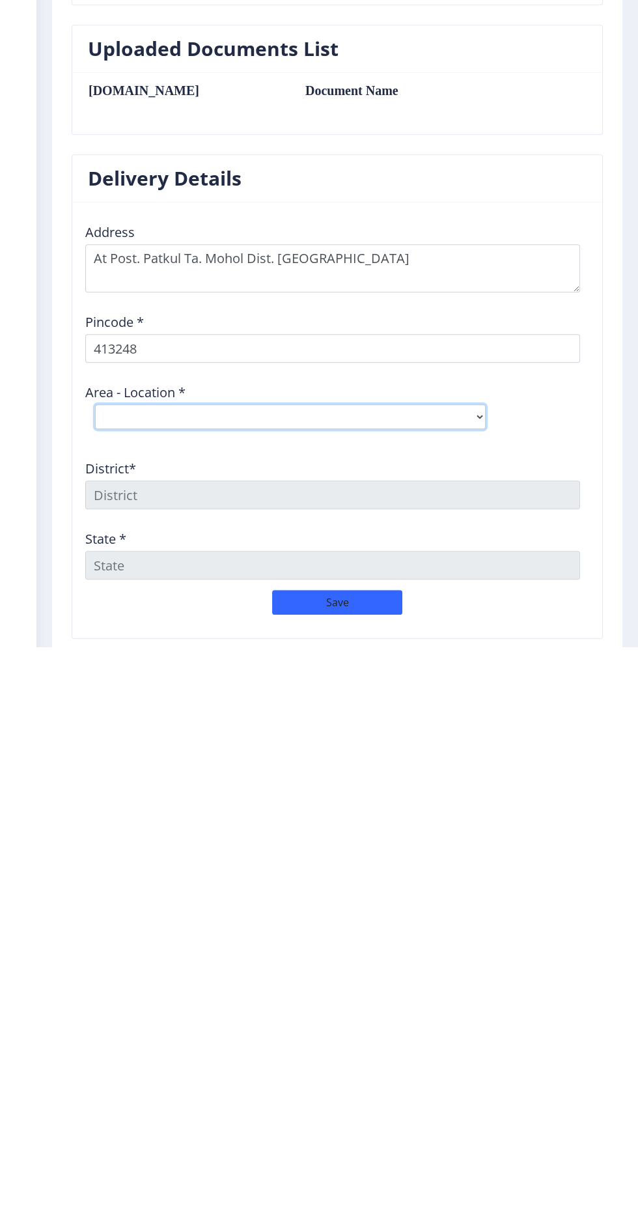
click at [329, 975] on select "Select Area Location [GEOGRAPHIC_DATA] B.O Konheri B.O Patkul B.O Pennur S.O Po…" at bounding box center [290, 987] width 391 height 25
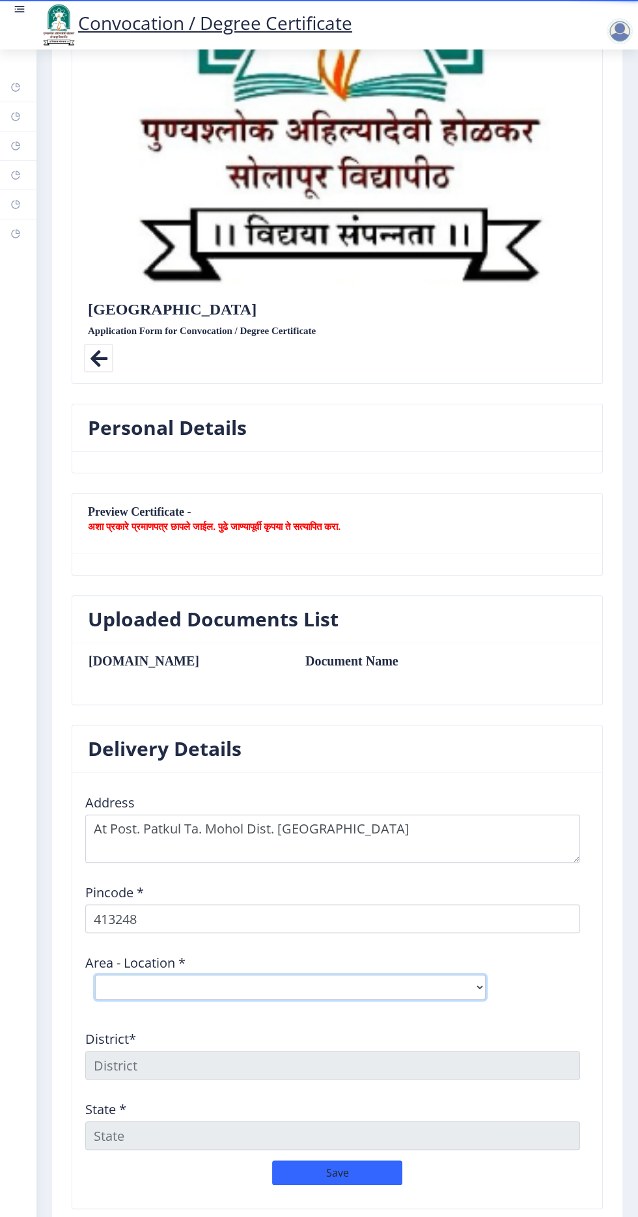
scroll to position [376, 0]
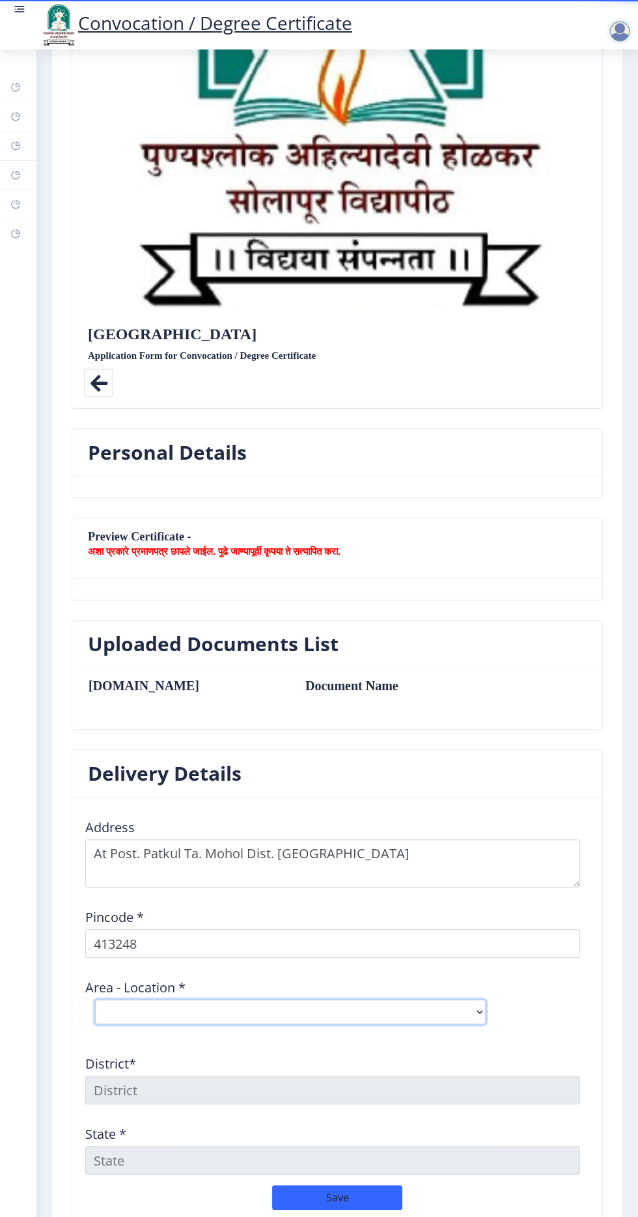
select select "4: Object"
type input "SOLAPUR"
type input "[GEOGRAPHIC_DATA]"
click at [242, 1000] on select "Select Area Location [GEOGRAPHIC_DATA] B.O Konheri B.O Patkul B.O Pennur S.O Po…" at bounding box center [290, 1012] width 391 height 25
select select "3: Object"
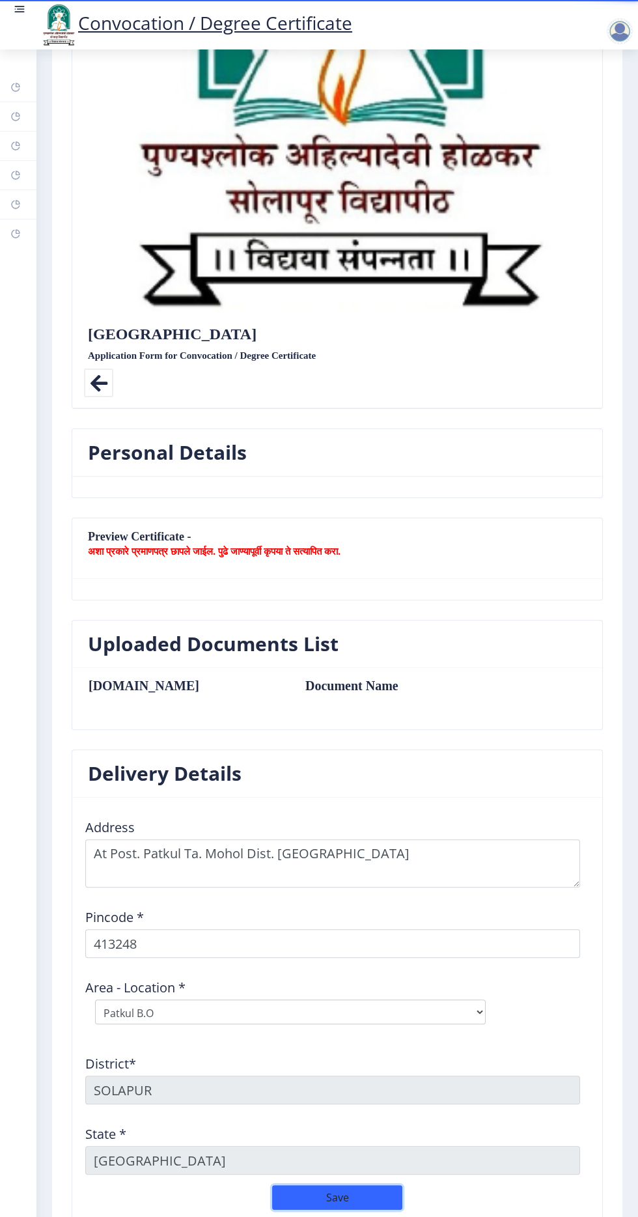
click at [350, 1185] on button "Save" at bounding box center [337, 1197] width 130 height 25
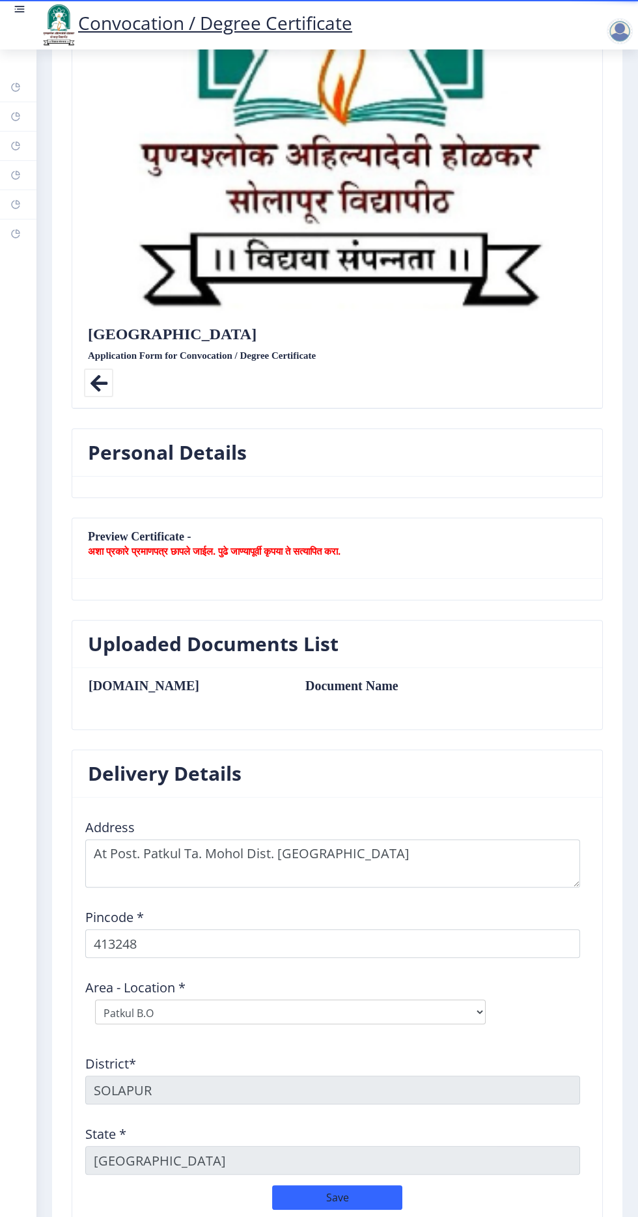
click at [292, 1185] on button "Save" at bounding box center [337, 1197] width 130 height 25
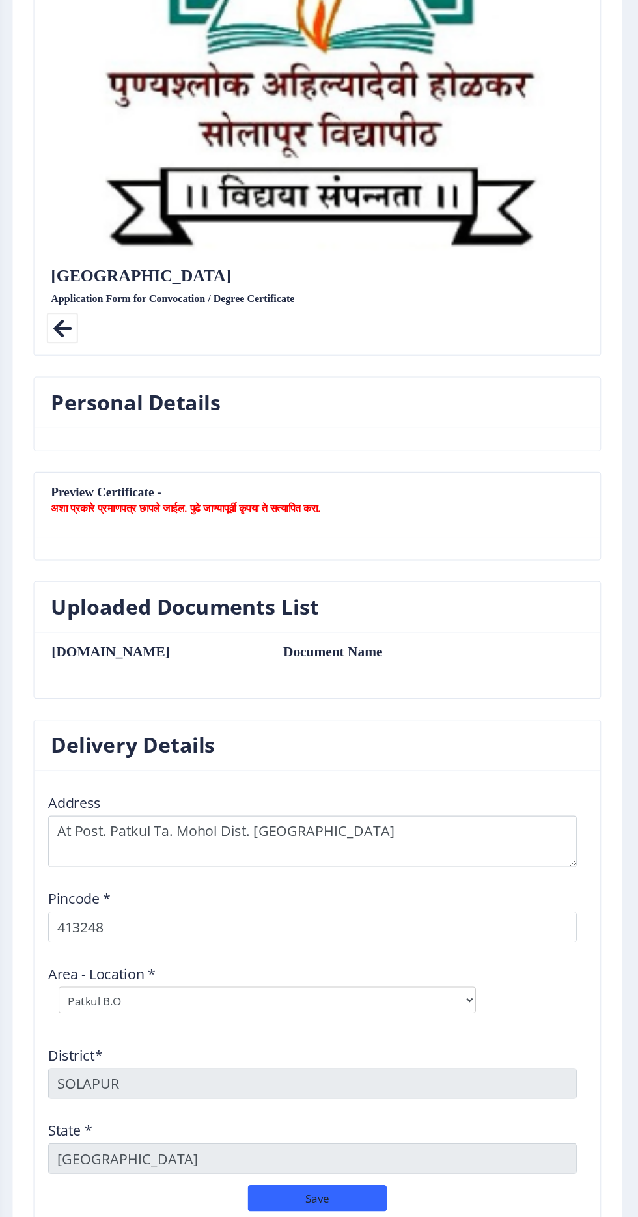
scroll to position [44, 0]
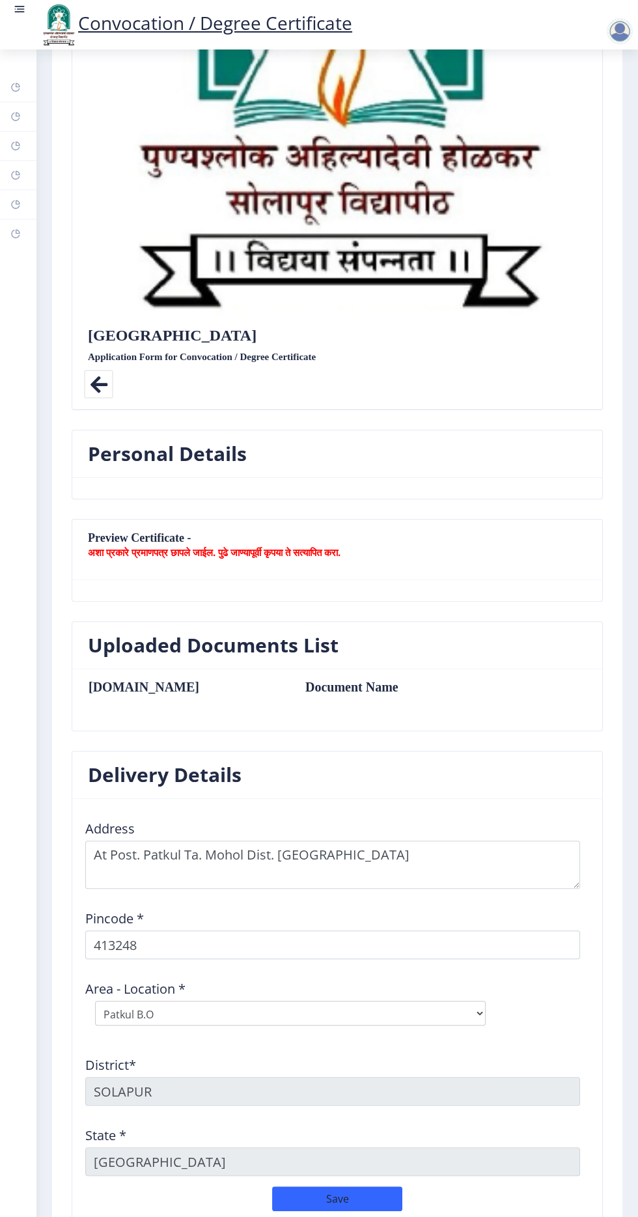
click at [600, 36] on nb-action at bounding box center [622, 31] width 57 height 16
click at [609, 29] on div at bounding box center [620, 31] width 26 height 26
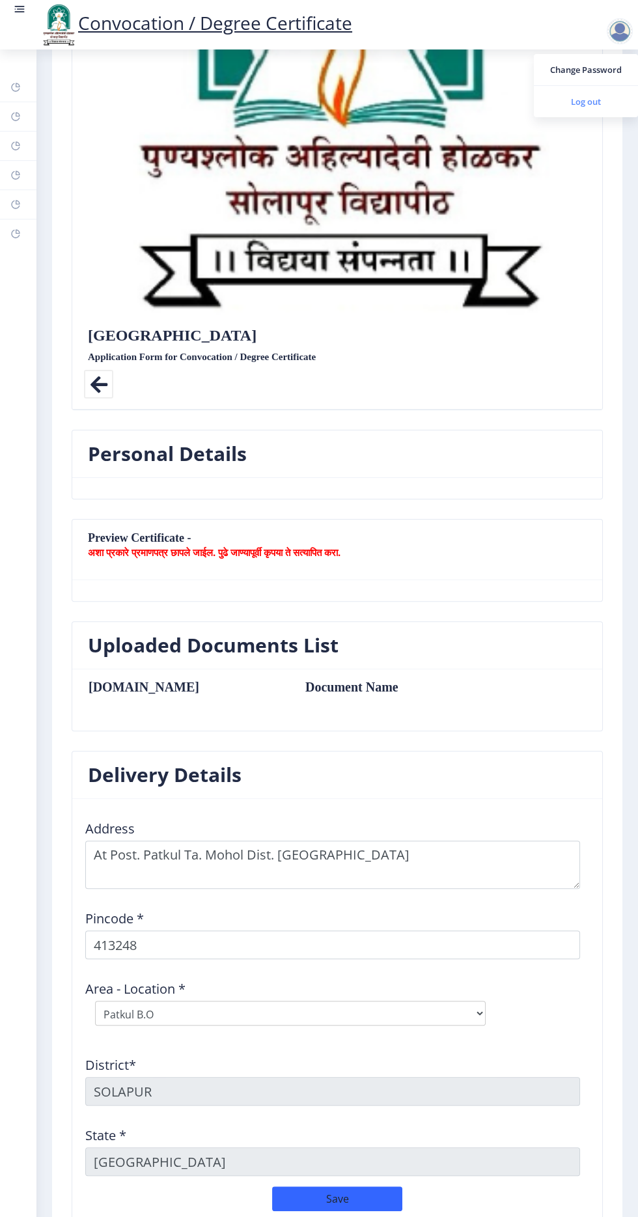
click at [585, 103] on span "Log out" at bounding box center [585, 102] width 83 height 16
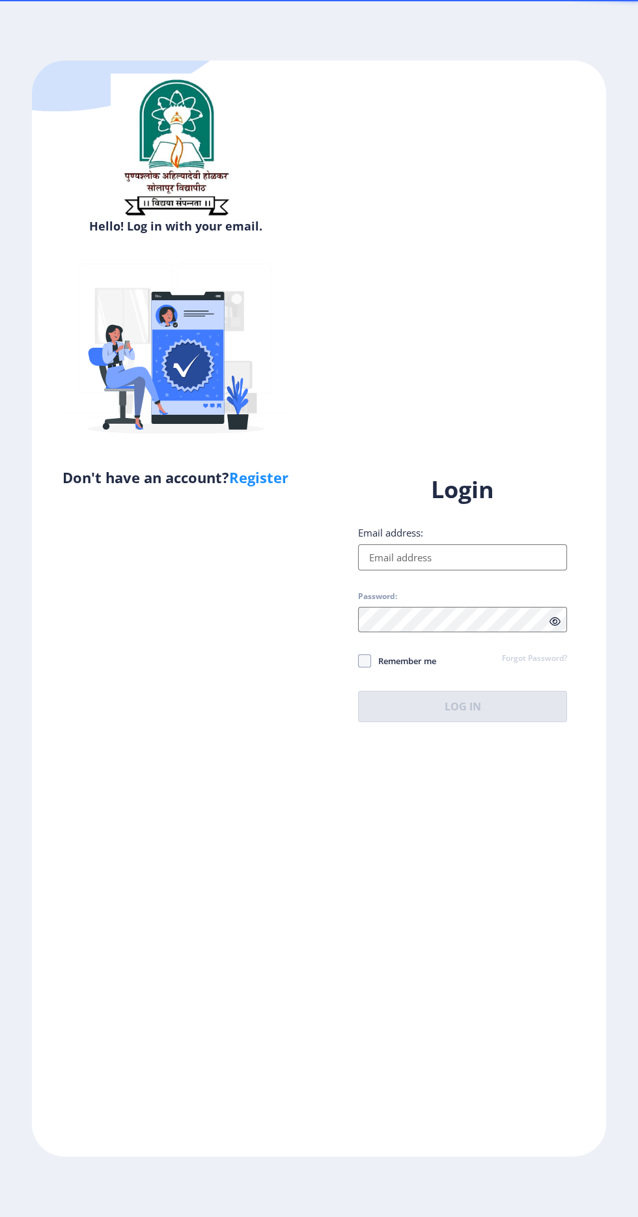
click at [481, 570] on input "Email address:" at bounding box center [462, 557] width 209 height 26
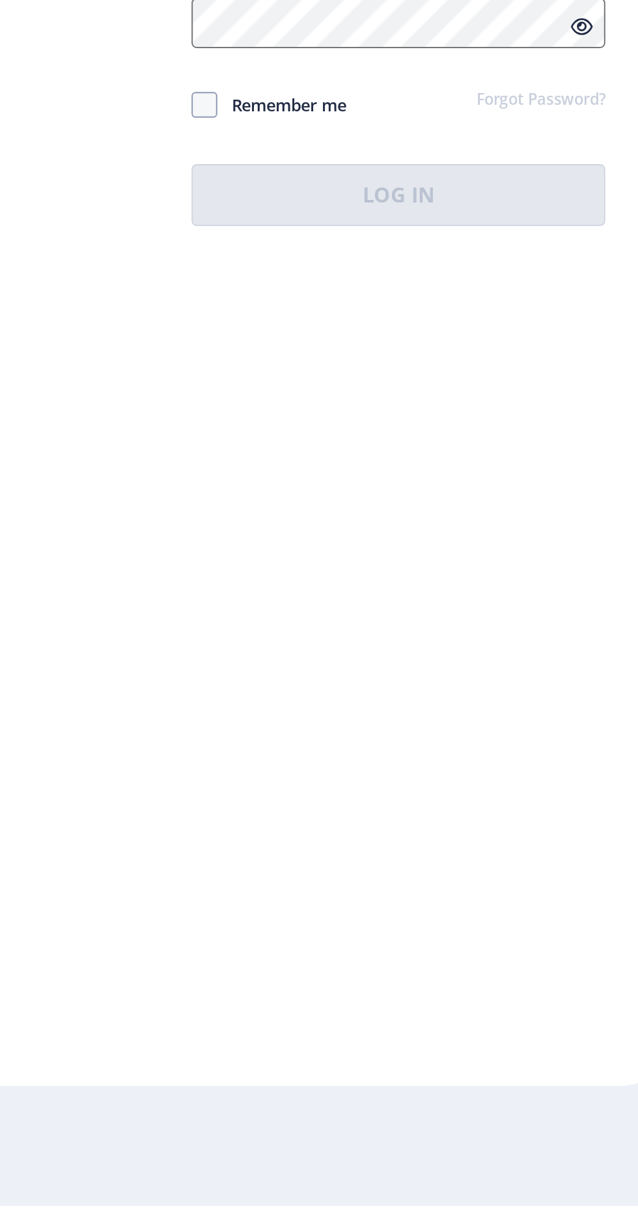
type input "ajaypulujkar@gmail.com"
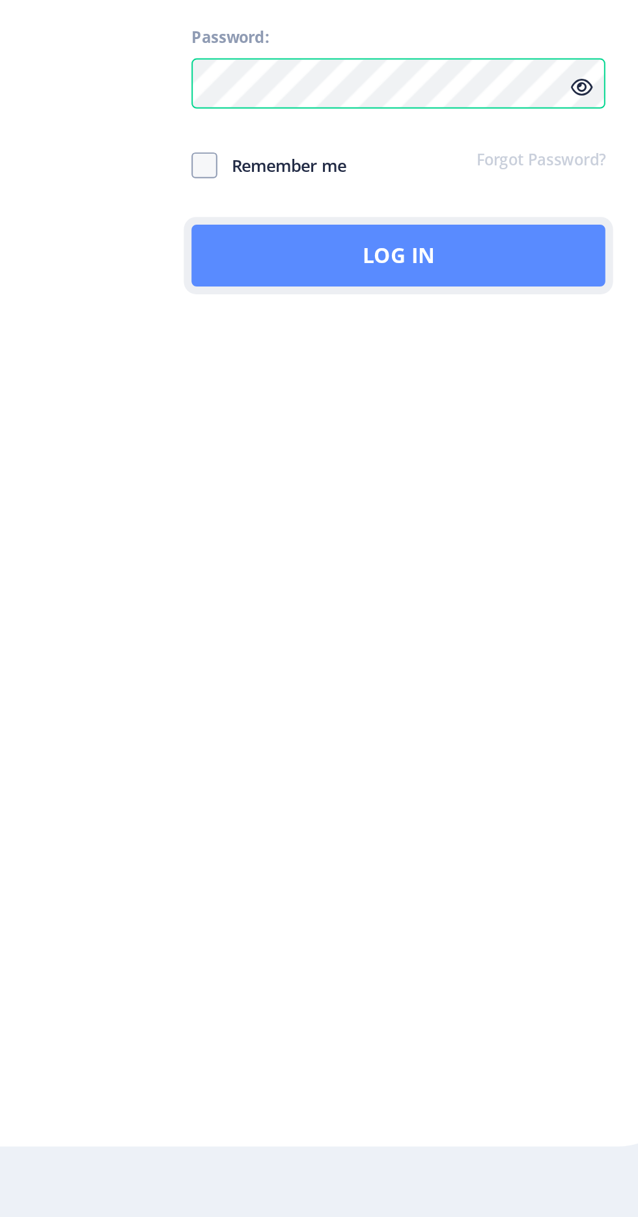
click at [494, 722] on button "Log In" at bounding box center [462, 706] width 209 height 31
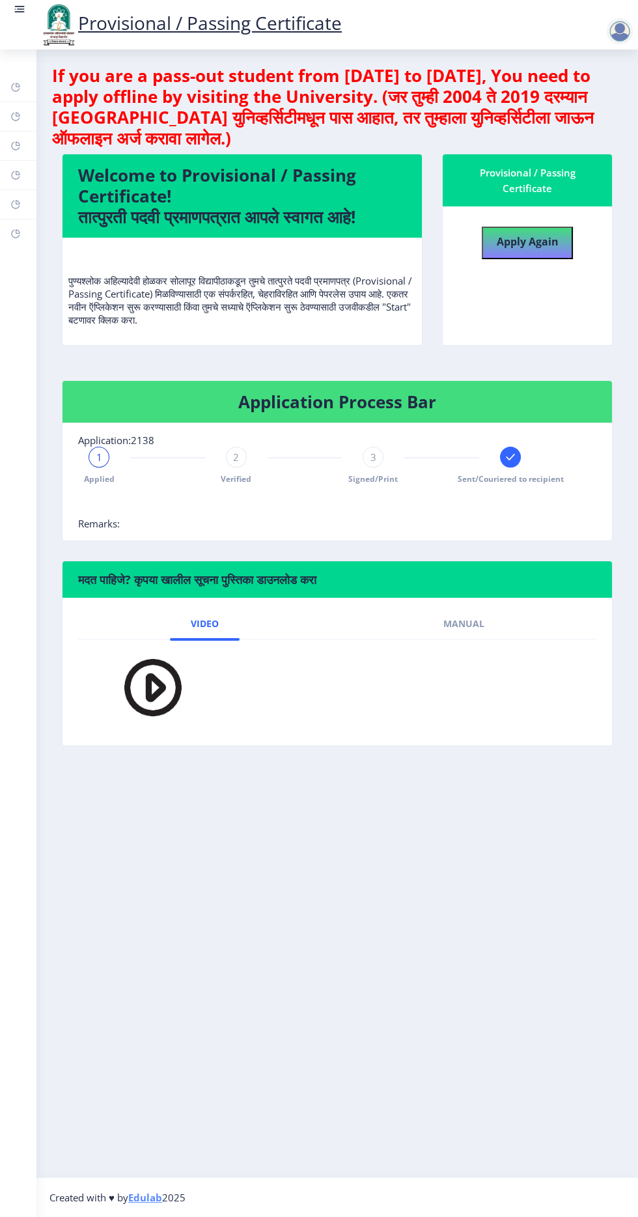
click at [46, 29] on img at bounding box center [58, 25] width 39 height 44
click at [39, 22] on img at bounding box center [58, 25] width 39 height 44
click at [19, 8] on rect at bounding box center [21, 8] width 8 height 1
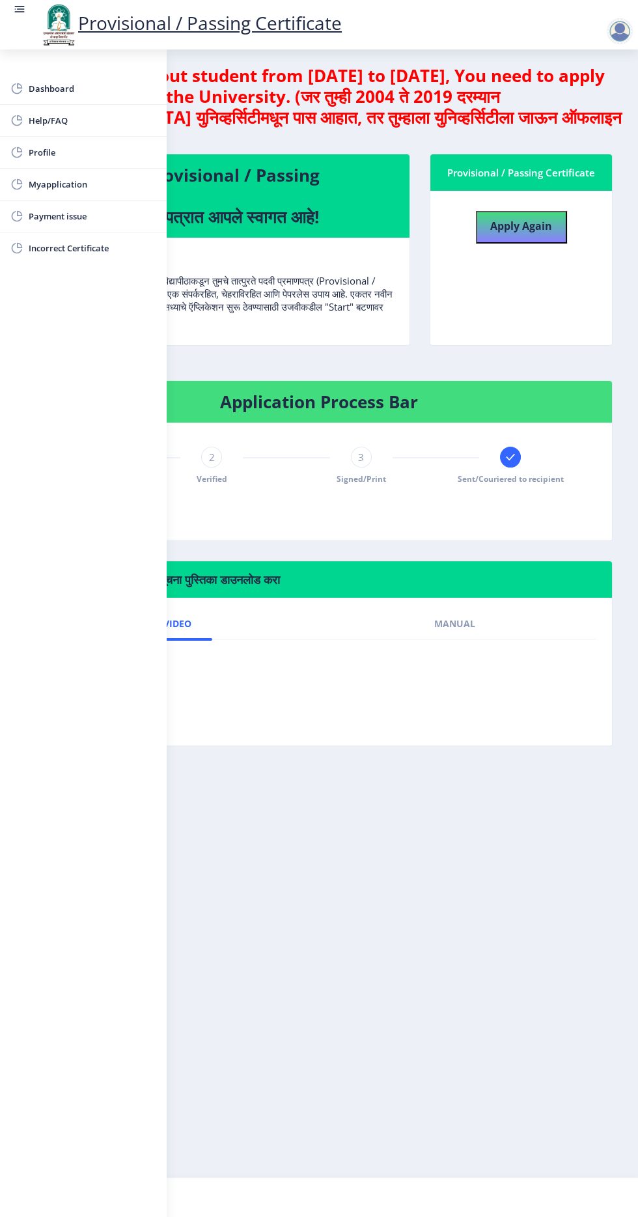
click at [19, 6] on rect at bounding box center [20, 6] width 10 height 1
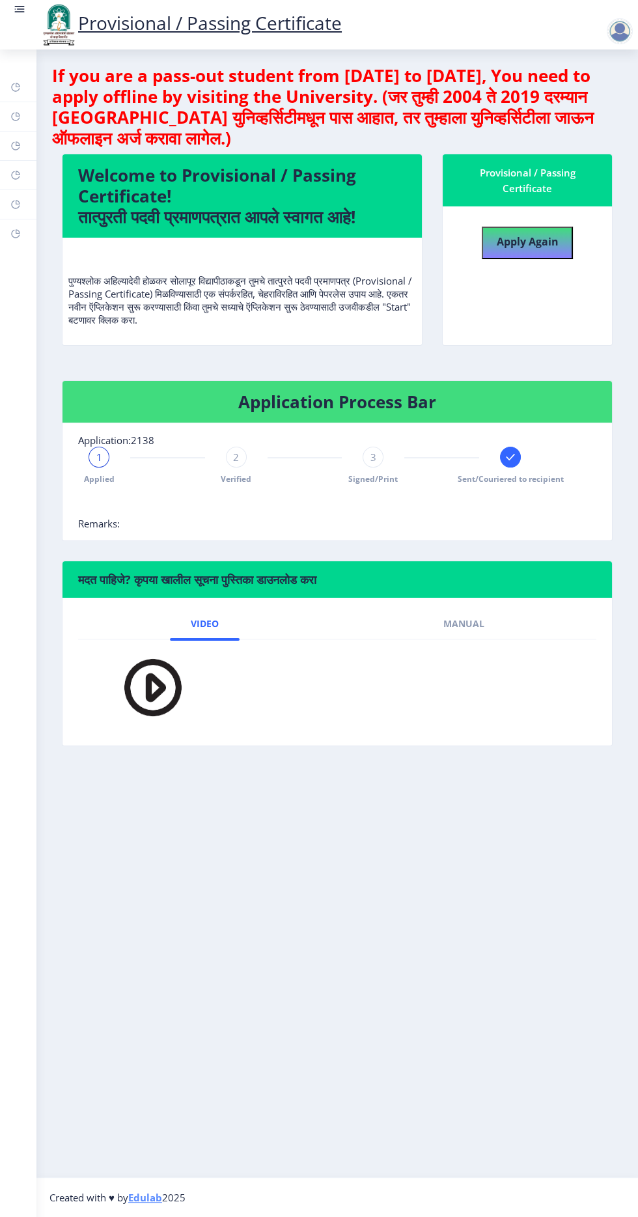
click at [597, 25] on nb-action at bounding box center [622, 31] width 57 height 16
click at [608, 32] on div at bounding box center [620, 31] width 26 height 26
click at [579, 106] on span "Log out" at bounding box center [585, 102] width 83 height 16
